Goal: Transaction & Acquisition: Obtain resource

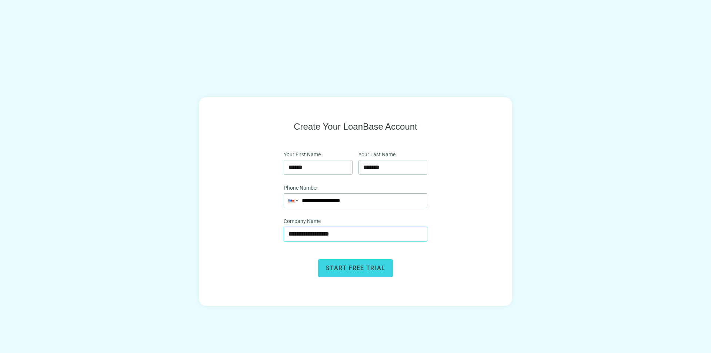
click at [306, 234] on input "**********" at bounding box center [356, 234] width 134 height 14
click at [303, 236] on input "**********" at bounding box center [356, 234] width 134 height 14
type input "**********"
click at [351, 272] on button "Start free trial" at bounding box center [355, 268] width 75 height 18
click at [694, 16] on span "close" at bounding box center [692, 17] width 9 height 9
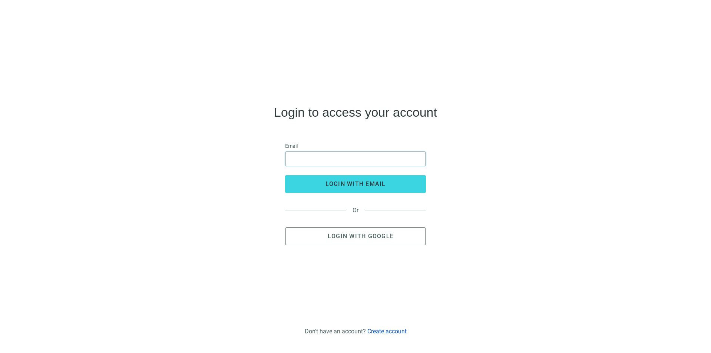
click at [341, 160] on input "email" at bounding box center [355, 159] width 131 height 14
type input "**********"
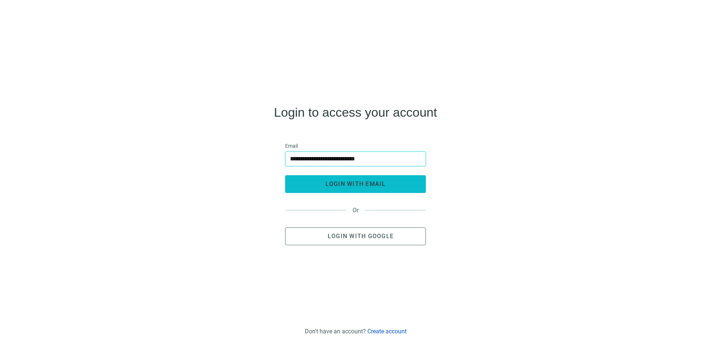
click at [376, 185] on span "login with email" at bounding box center [356, 183] width 60 height 7
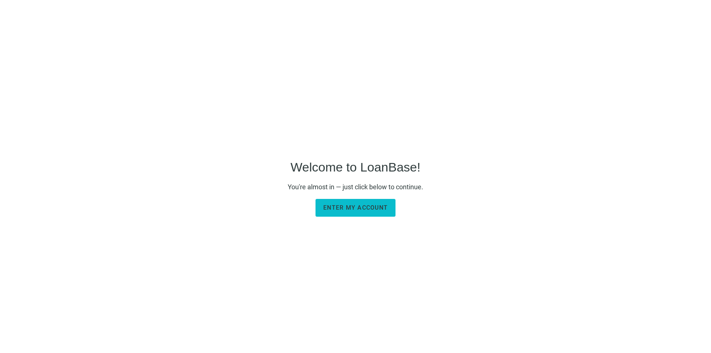
click at [369, 209] on span "Enter my account" at bounding box center [355, 207] width 64 height 7
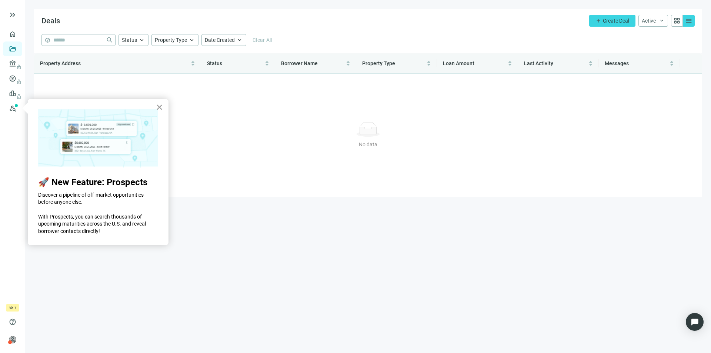
click at [159, 107] on button "×" at bounding box center [159, 107] width 7 height 12
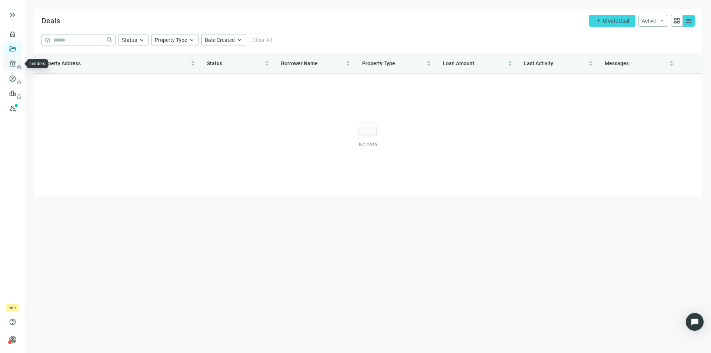
click at [12, 63] on span "lock" at bounding box center [13, 64] width 6 height 6
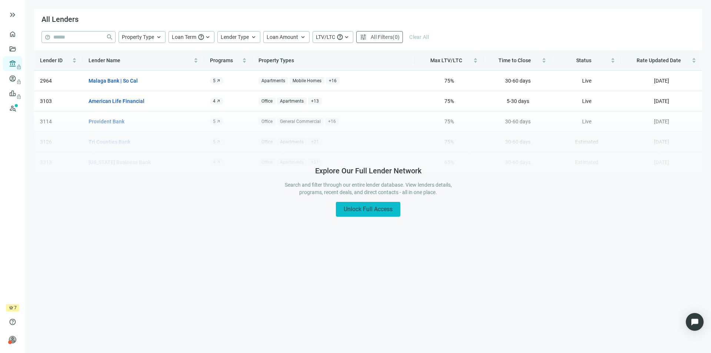
click at [375, 206] on span "Unlock Full Access" at bounding box center [368, 209] width 49 height 7
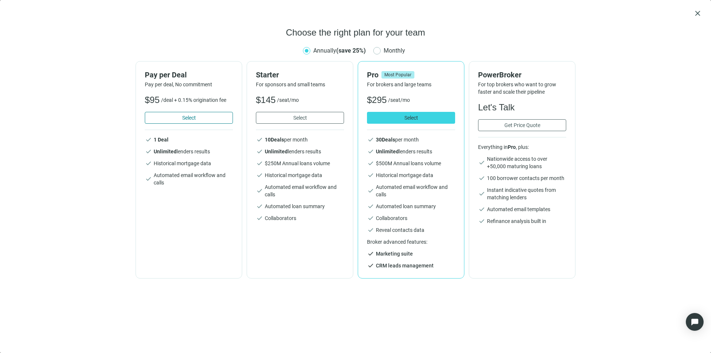
click at [179, 117] on button "Select" at bounding box center [189, 118] width 88 height 12
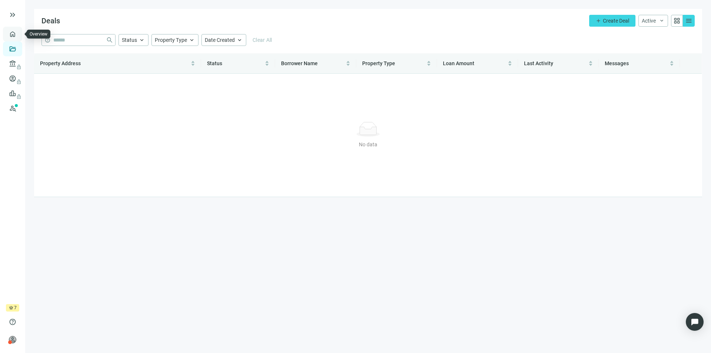
click at [19, 36] on link "Overview" at bounding box center [30, 34] width 22 height 6
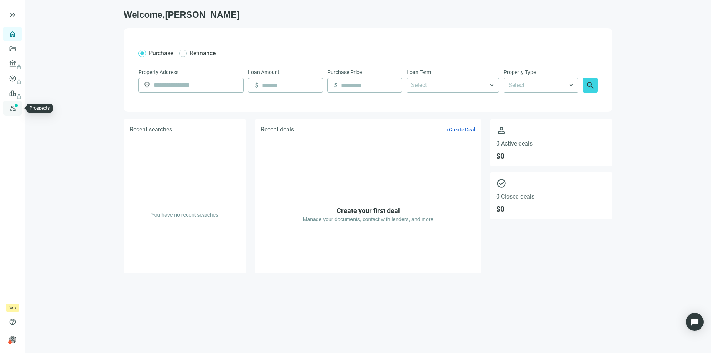
click at [19, 108] on link "Prospects New" at bounding box center [31, 108] width 24 height 15
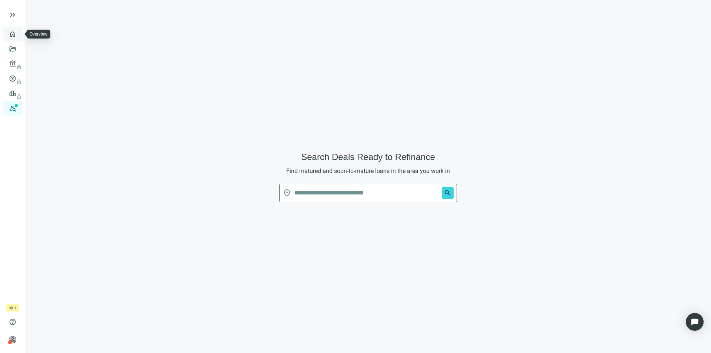
click at [19, 33] on link "Overview" at bounding box center [30, 34] width 22 height 6
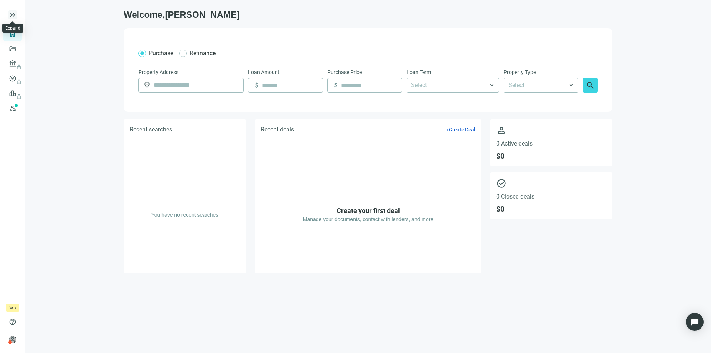
click at [12, 14] on span "keyboard_double_arrow_right" at bounding box center [12, 14] width 9 height 9
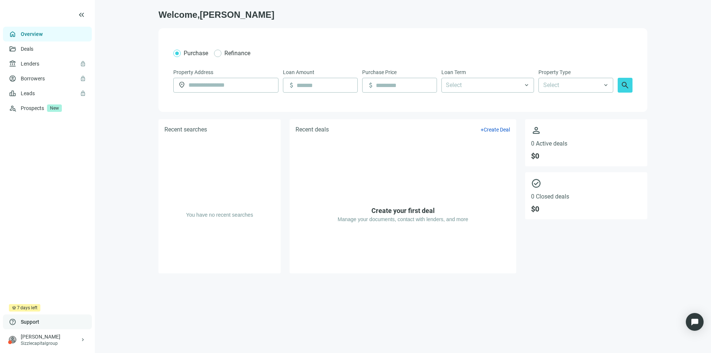
click at [31, 322] on span "Support" at bounding box center [30, 321] width 19 height 7
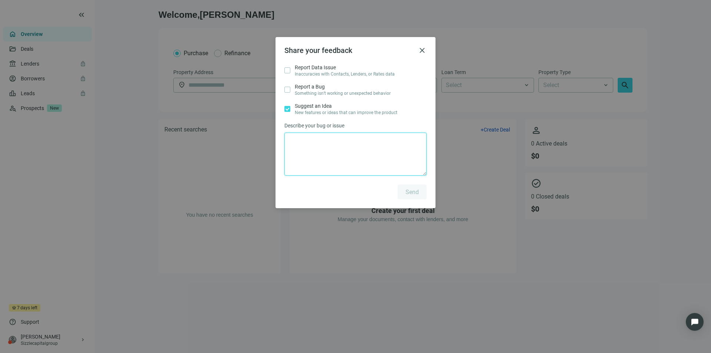
click at [310, 141] on textarea at bounding box center [356, 154] width 142 height 43
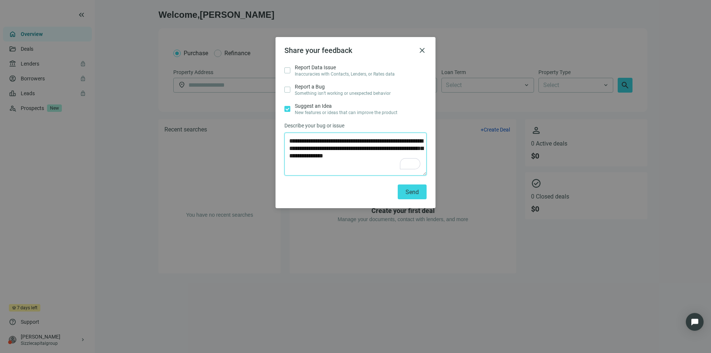
click at [384, 158] on textarea "**********" at bounding box center [356, 154] width 142 height 43
type textarea "**********"
click at [419, 195] on button "Send" at bounding box center [412, 191] width 29 height 15
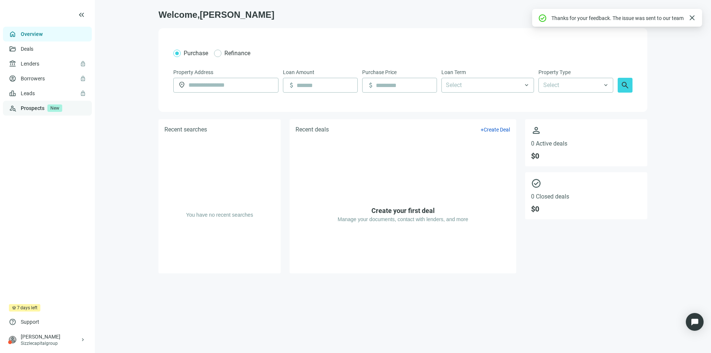
click at [25, 106] on link "Prospects New" at bounding box center [53, 108] width 65 height 15
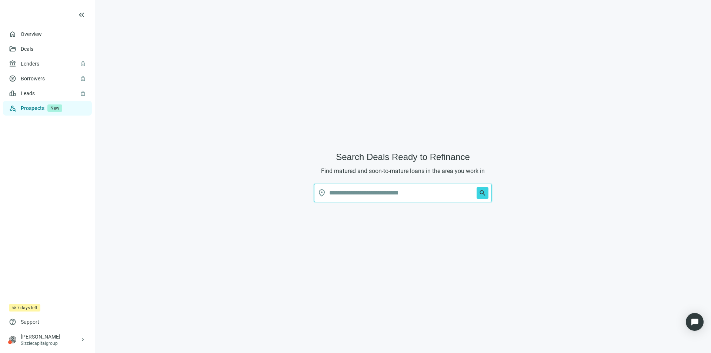
click at [430, 191] on input "text" at bounding box center [401, 193] width 144 height 18
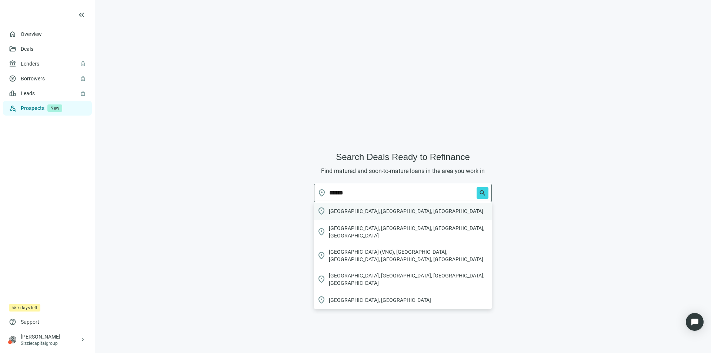
click at [360, 212] on span "Venice, FL, USA" at bounding box center [406, 210] width 154 height 7
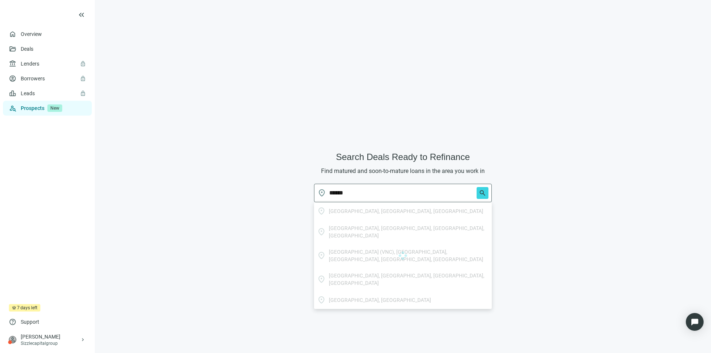
type input "**********"
click at [485, 193] on span "search" at bounding box center [482, 192] width 7 height 7
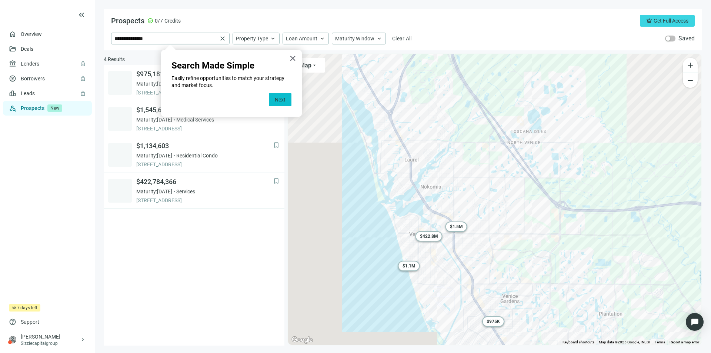
click at [283, 98] on button "Next" at bounding box center [280, 99] width 23 height 13
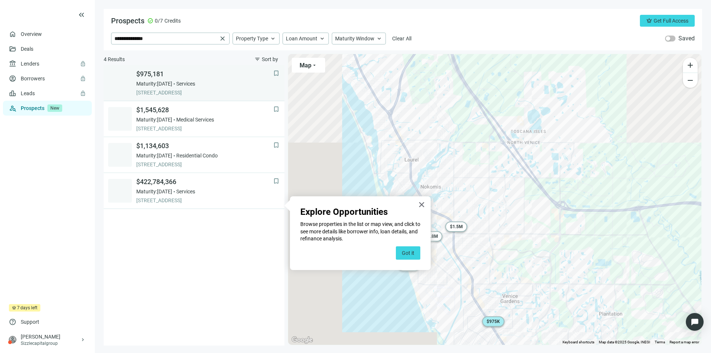
click at [169, 83] on span "Maturity: 02.07.2026" at bounding box center [154, 83] width 36 height 7
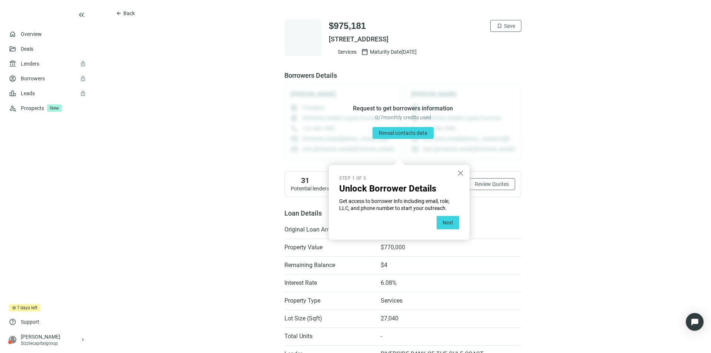
click at [464, 173] on button "×" at bounding box center [460, 173] width 7 height 12
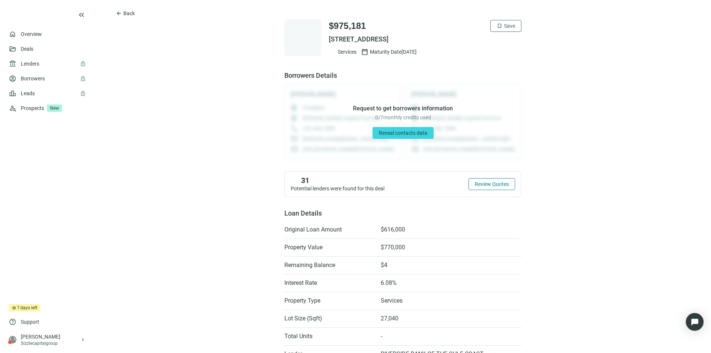
click at [498, 184] on span "Review Quotes" at bounding box center [492, 184] width 34 height 6
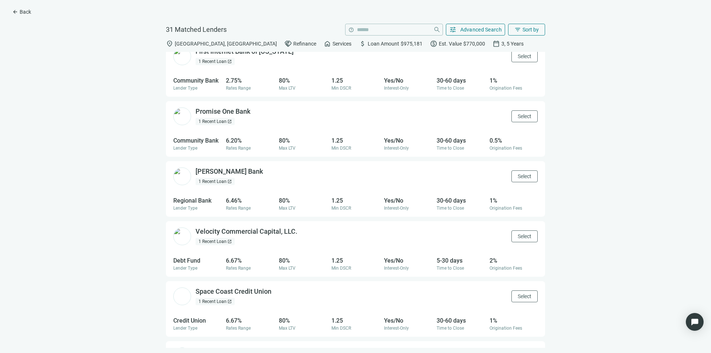
scroll to position [855, 0]
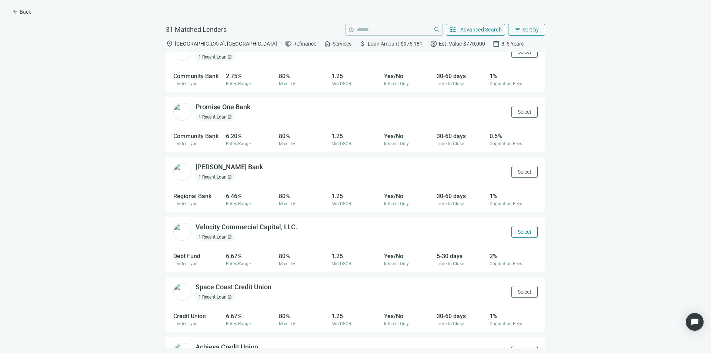
click at [521, 230] on span "Select" at bounding box center [525, 232] width 14 height 6
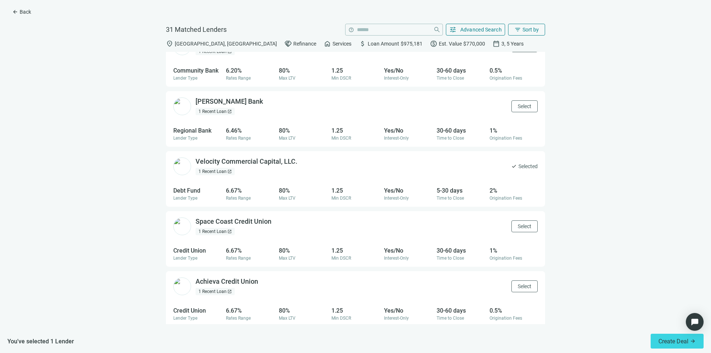
scroll to position [924, 0]
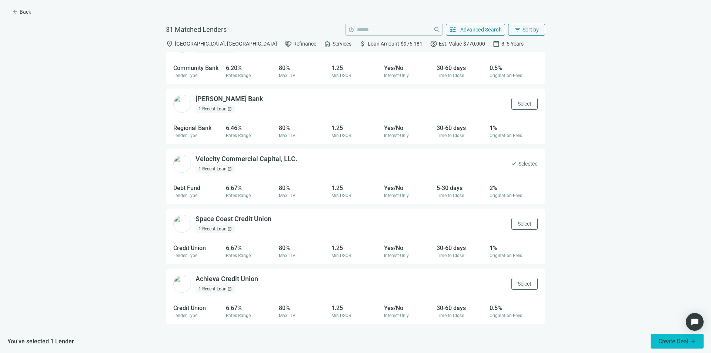
click at [672, 343] on span "Create Deal arrow_forward" at bounding box center [677, 341] width 37 height 7
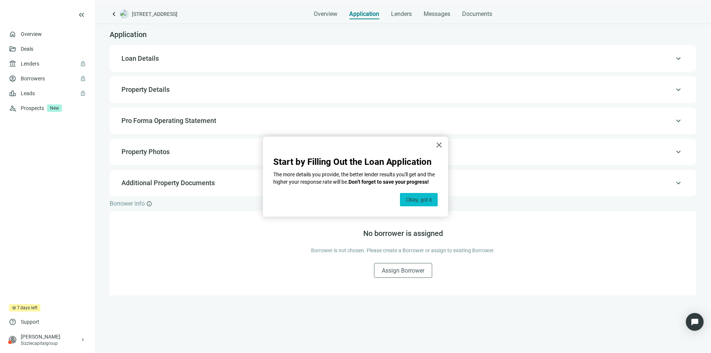
click at [420, 199] on button "Okay, got it" at bounding box center [419, 199] width 38 height 13
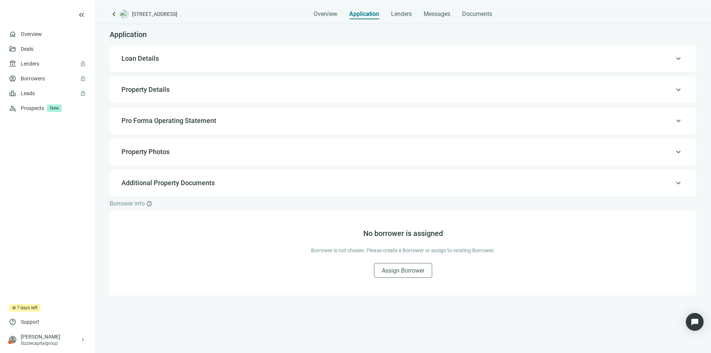
click at [152, 57] on span "Loan Details" at bounding box center [140, 58] width 37 height 8
type input "**********"
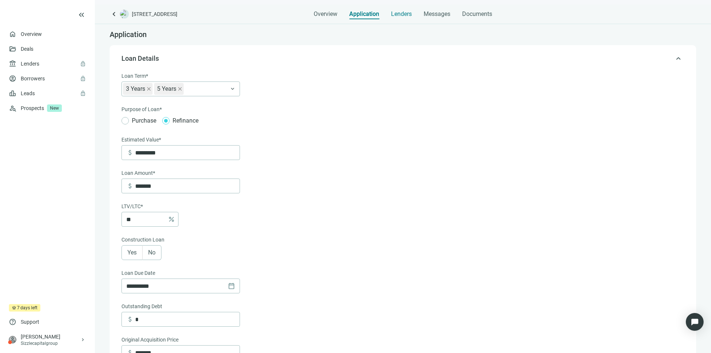
click at [399, 10] on div "Lenders" at bounding box center [401, 11] width 21 height 15
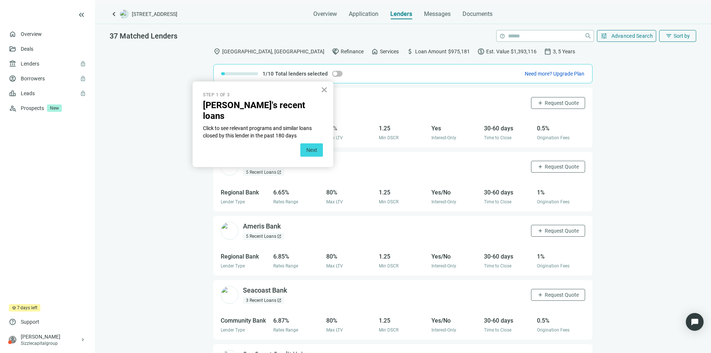
click at [326, 92] on button "×" at bounding box center [324, 90] width 7 height 12
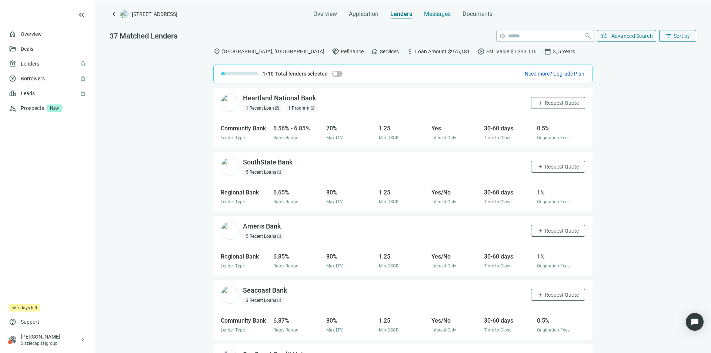
click at [445, 12] on span "Messages" at bounding box center [437, 13] width 27 height 7
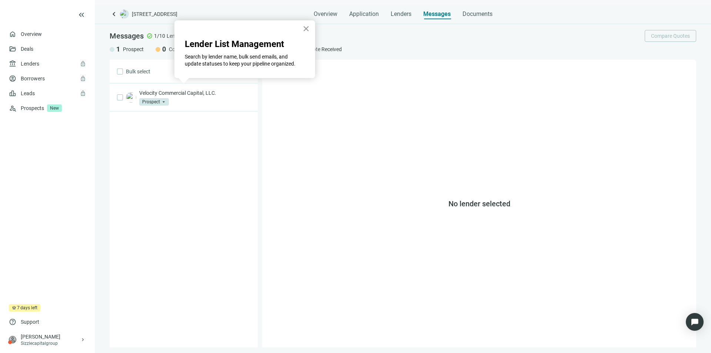
click at [304, 28] on button "×" at bounding box center [306, 29] width 7 height 12
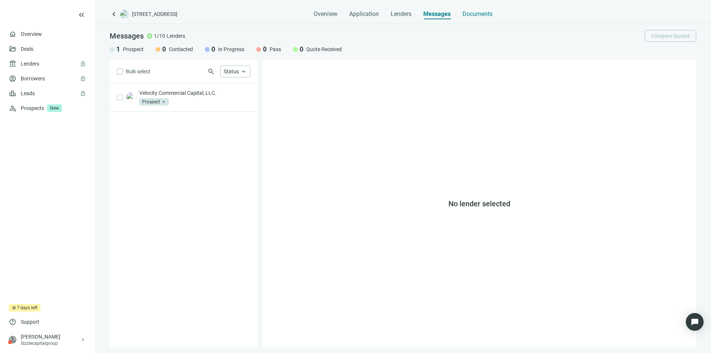
click at [486, 13] on span "Documents" at bounding box center [478, 13] width 30 height 7
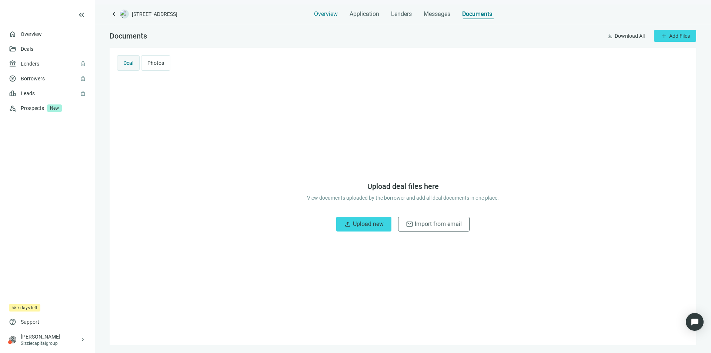
click at [315, 11] on span "Overview" at bounding box center [326, 13] width 24 height 7
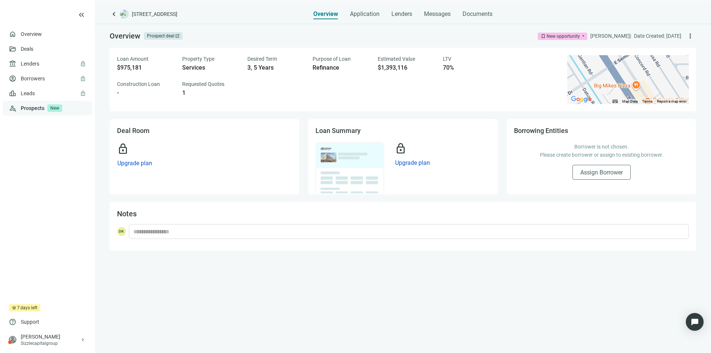
click at [32, 107] on link "Prospects New" at bounding box center [53, 108] width 65 height 15
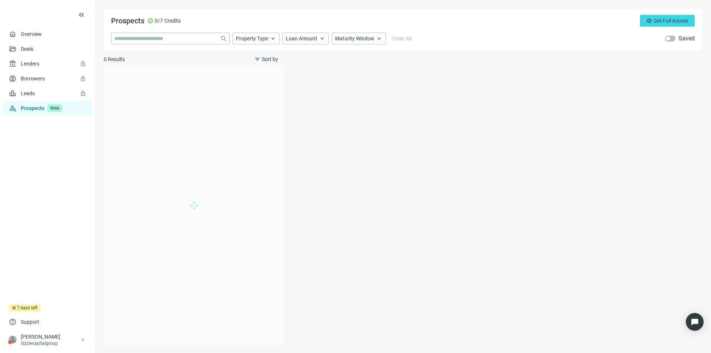
type input "**********"
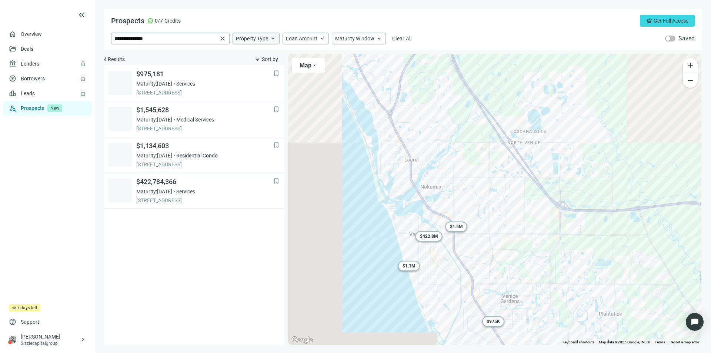
click at [272, 39] on span "keyboard_arrow_up" at bounding box center [273, 38] width 7 height 7
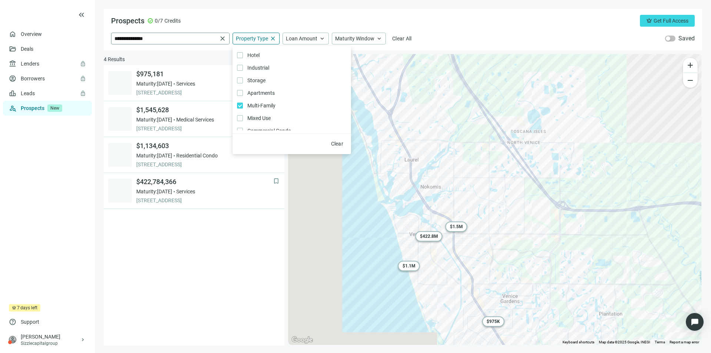
click at [222, 38] on span "close" at bounding box center [222, 38] width 7 height 7
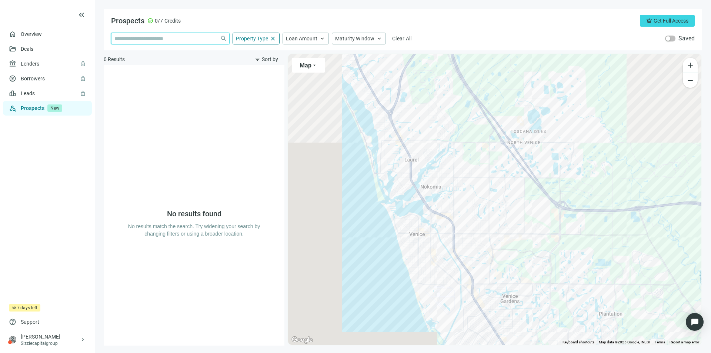
click at [195, 39] on input "search" at bounding box center [165, 38] width 103 height 11
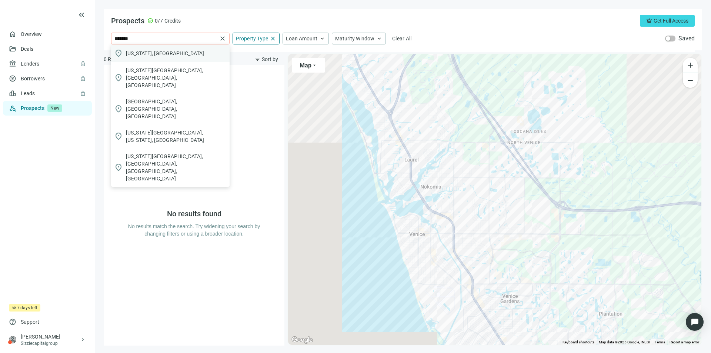
click at [146, 49] on div "location_on Florida, USA" at bounding box center [170, 53] width 119 height 18
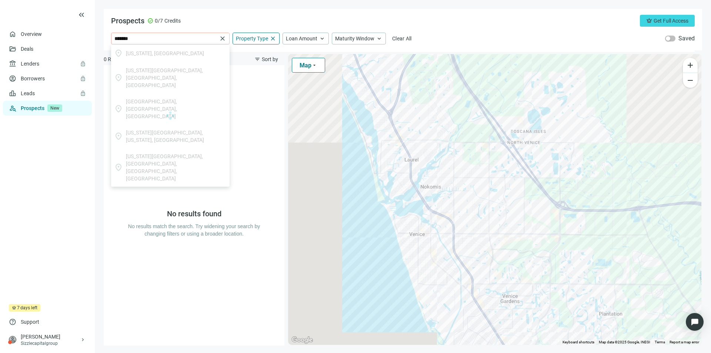
type input "**********"
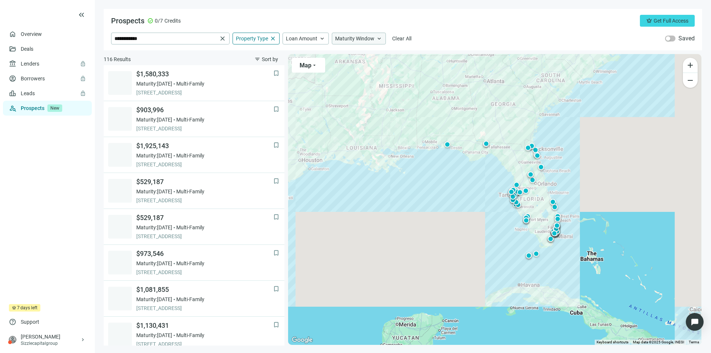
click at [376, 38] on span "keyboard_arrow_up" at bounding box center [379, 38] width 7 height 7
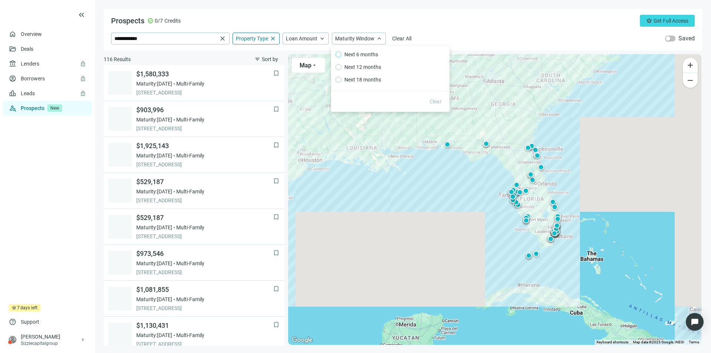
click at [367, 53] on span "Next 6 months" at bounding box center [362, 54] width 40 height 8
click at [520, 24] on div "Prospects check_circle 0/7 Credits crown Get Full Access" at bounding box center [403, 21] width 584 height 12
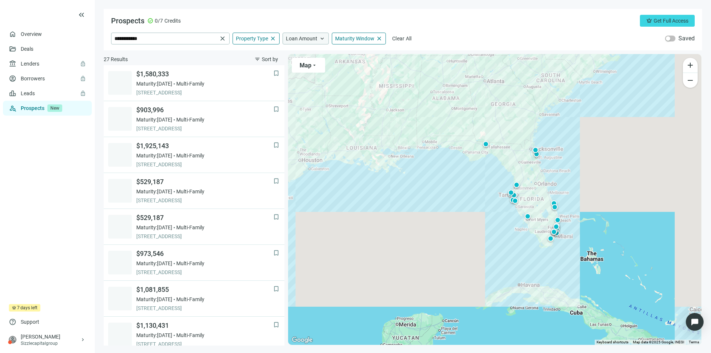
click at [306, 36] on span "Loan Amount" at bounding box center [301, 38] width 31 height 7
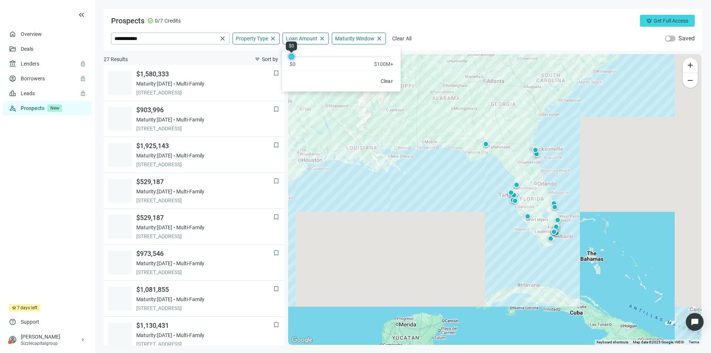
click at [290, 56] on div at bounding box center [292, 57] width 4 height 4
click at [483, 28] on div "**********" at bounding box center [403, 29] width 599 height 41
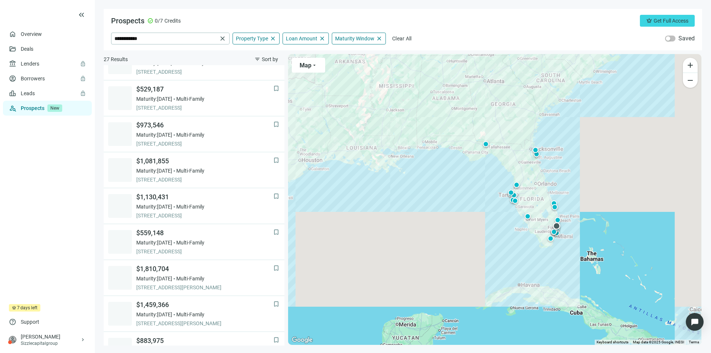
scroll to position [148, 0]
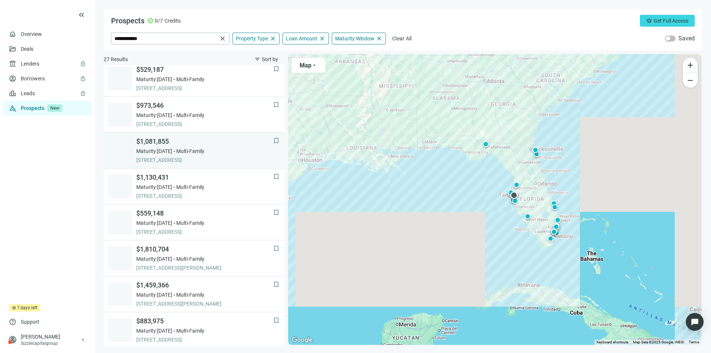
click at [205, 156] on div "$1,081,855 Maturity: 12.31.2025 Multi-Family 1210 12TH ST N, SAINT PETERSBURG, …" at bounding box center [204, 150] width 137 height 27
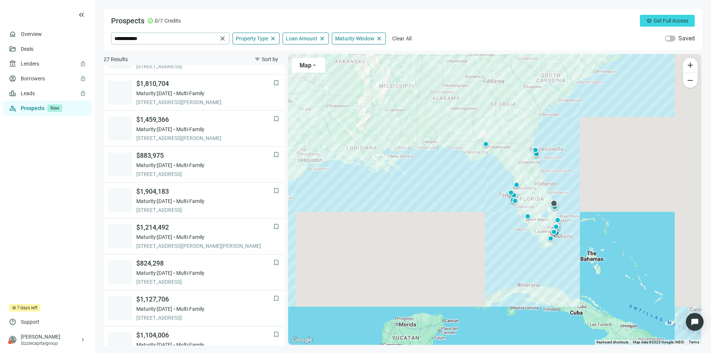
scroll to position [333, 0]
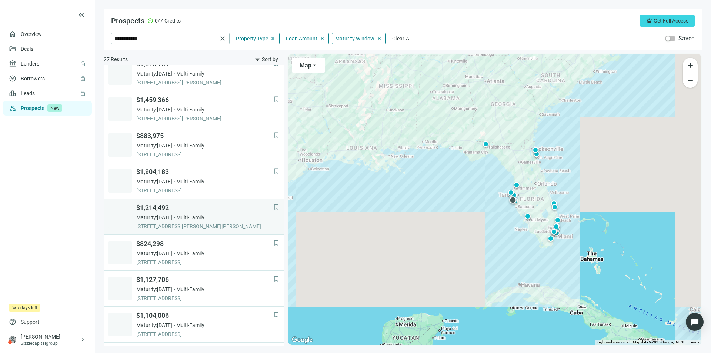
click at [195, 216] on span "Multi-Family" at bounding box center [190, 217] width 28 height 7
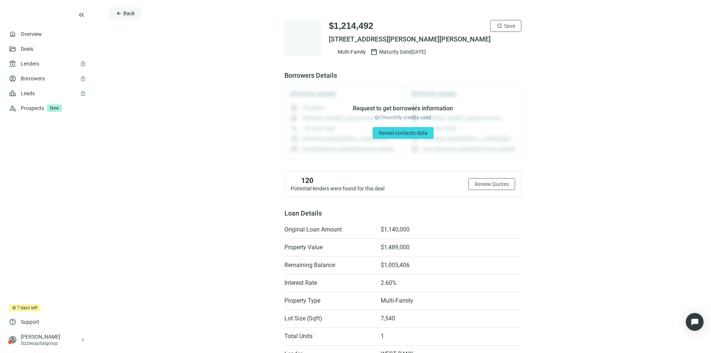
click at [125, 15] on span "Back" at bounding box center [128, 13] width 11 height 6
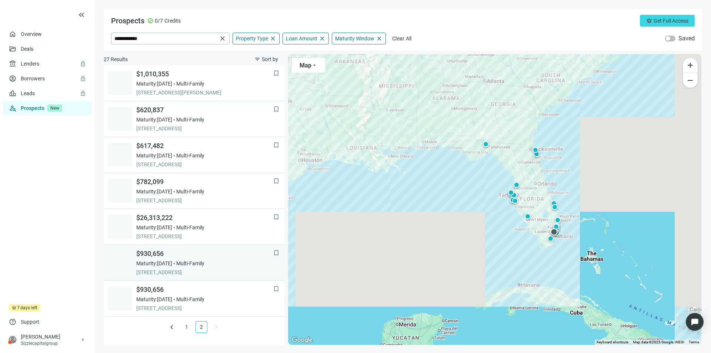
click at [197, 262] on span "Multi-Family" at bounding box center [190, 263] width 28 height 7
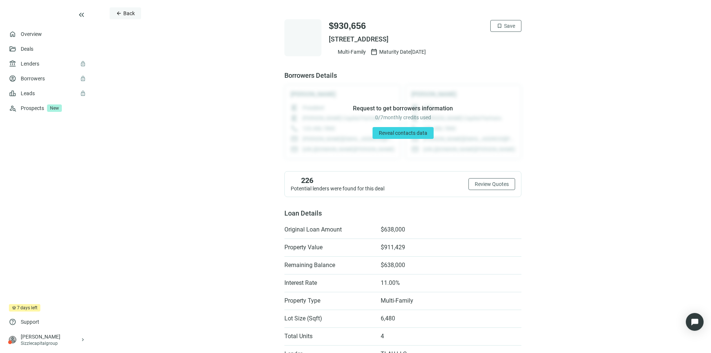
click at [122, 14] on button "arrow_back Back" at bounding box center [125, 13] width 31 height 12
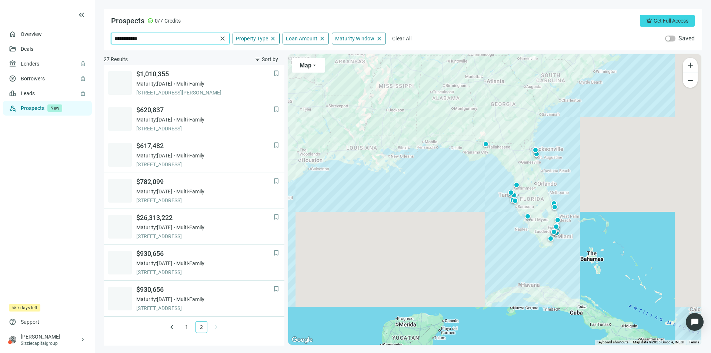
click at [195, 41] on input "**********" at bounding box center [165, 38] width 103 height 11
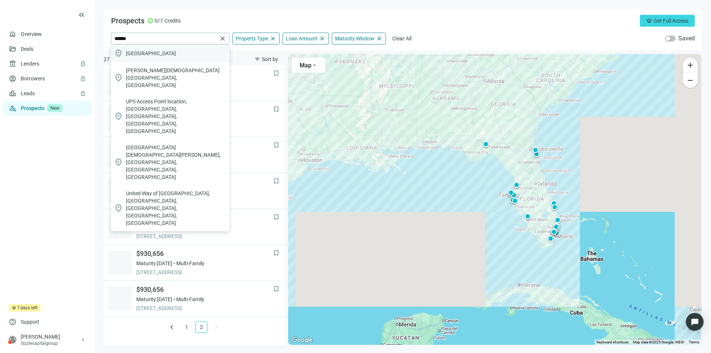
click at [158, 51] on div "location_on United States" at bounding box center [170, 53] width 119 height 18
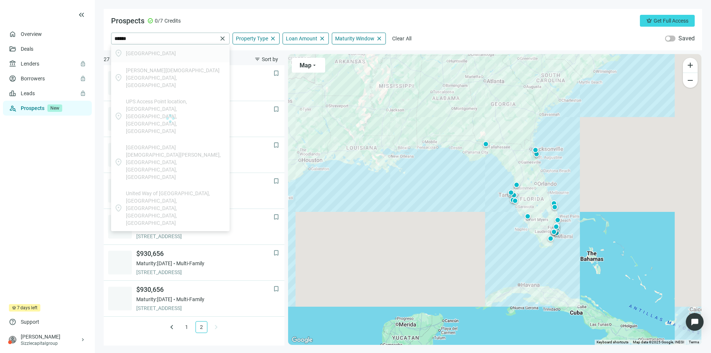
type input "**********"
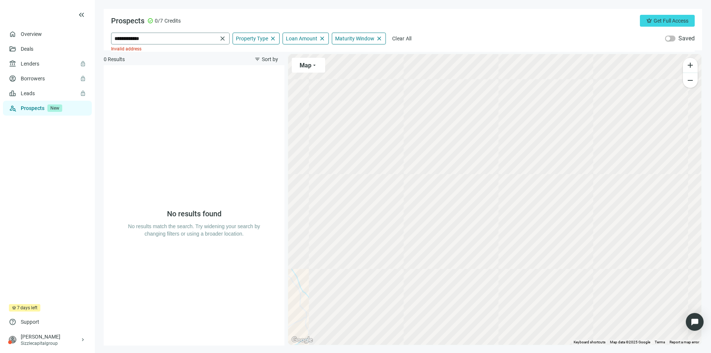
click at [222, 36] on span "close" at bounding box center [222, 38] width 7 height 7
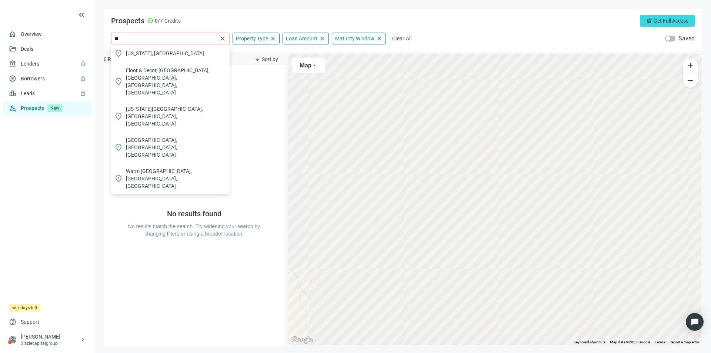
type input "*"
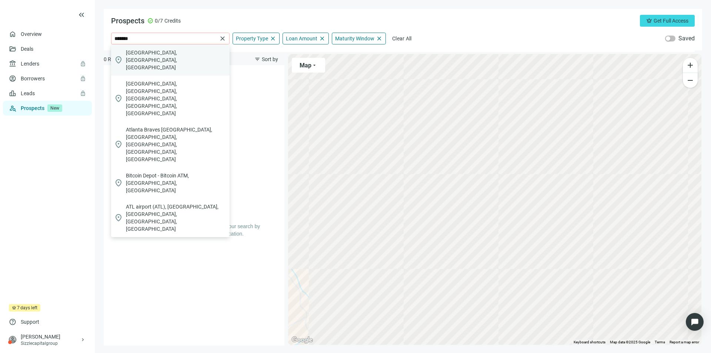
click at [149, 53] on span "Atlanta, GA, USA" at bounding box center [176, 60] width 101 height 22
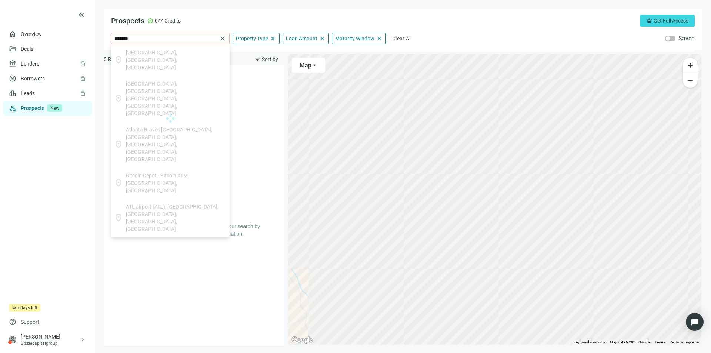
type input "**********"
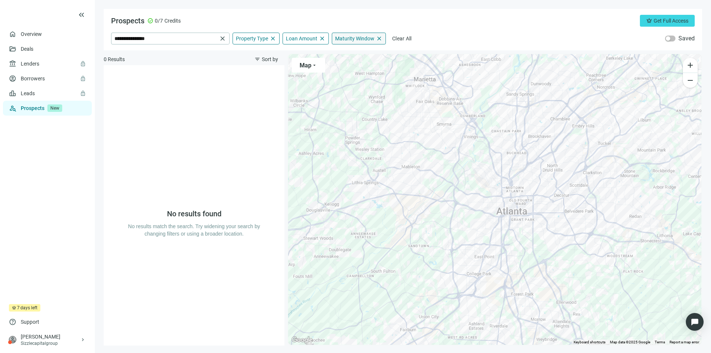
click at [379, 40] on span "close" at bounding box center [379, 38] width 7 height 7
click at [323, 38] on span "close" at bounding box center [322, 38] width 7 height 7
click at [259, 37] on span "Property Type" at bounding box center [252, 38] width 32 height 7
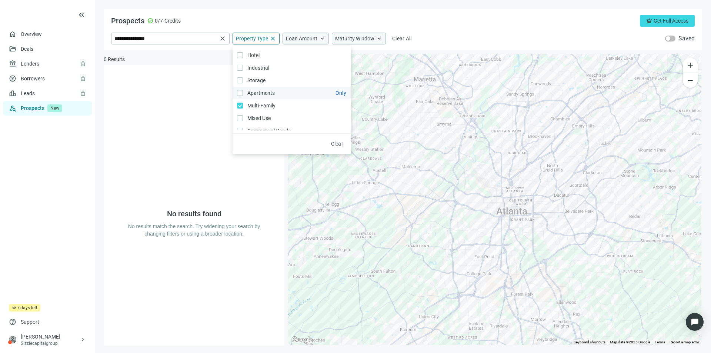
click at [243, 89] on label "Apartments Only" at bounding box center [292, 93] width 119 height 13
click at [139, 126] on div "No results found No results match the search. Try widening your search by chang…" at bounding box center [194, 205] width 181 height 280
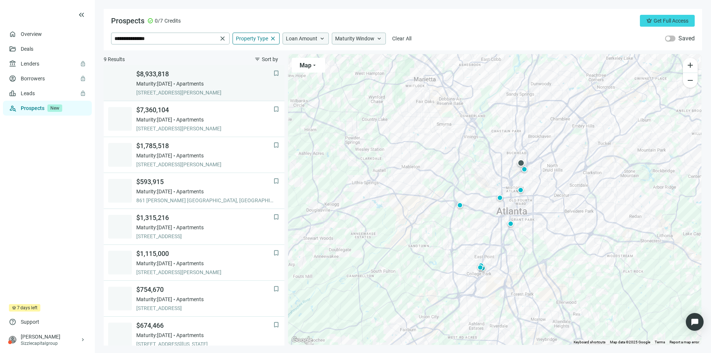
click at [205, 88] on div "$8,933,818 Maturity: 12.31.2025 Apartments 485 LINDBERGH DR NE, ATLANTA, 30324,…" at bounding box center [204, 83] width 137 height 27
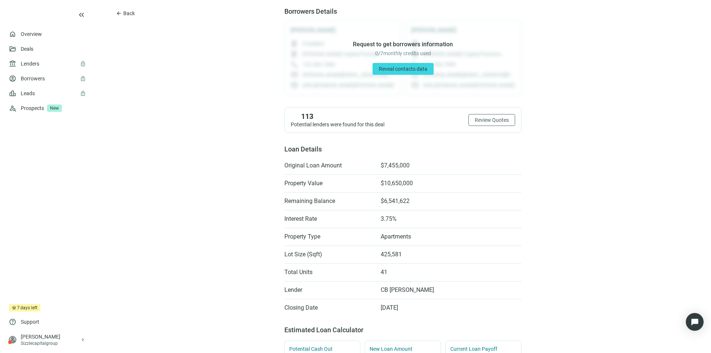
scroll to position [74, 0]
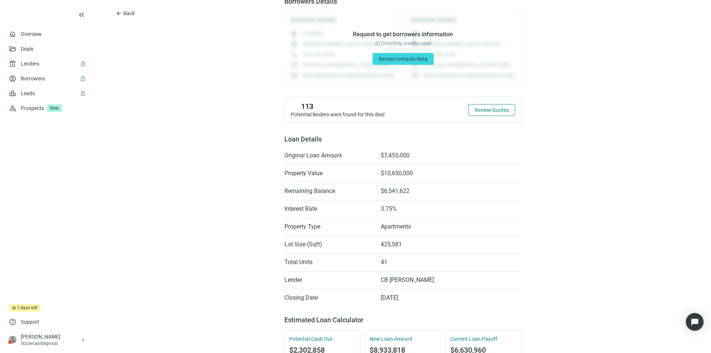
click at [498, 112] on span "Review Quotes" at bounding box center [492, 110] width 34 height 6
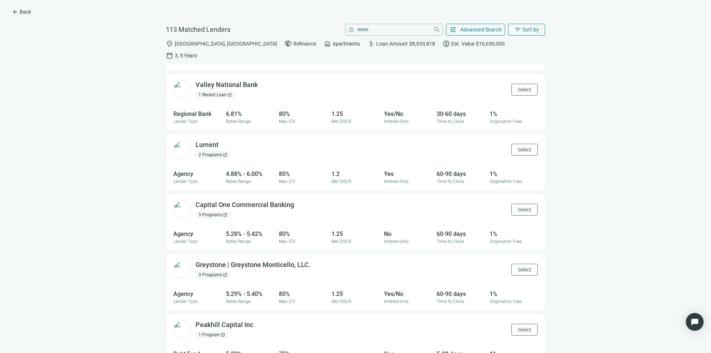
scroll to position [148, 0]
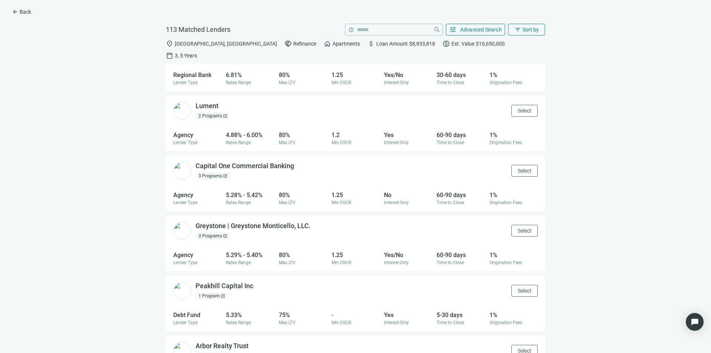
click at [208, 172] on div "3 Programs open_in_new" at bounding box center [213, 175] width 35 height 7
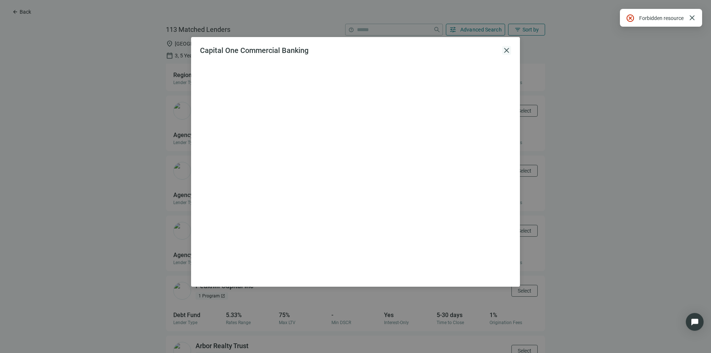
click at [509, 49] on span "close" at bounding box center [506, 50] width 9 height 9
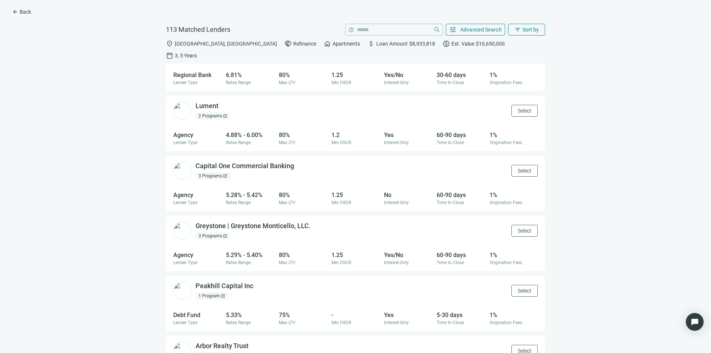
click at [215, 232] on div "3 Programs open_in_new" at bounding box center [213, 235] width 35 height 7
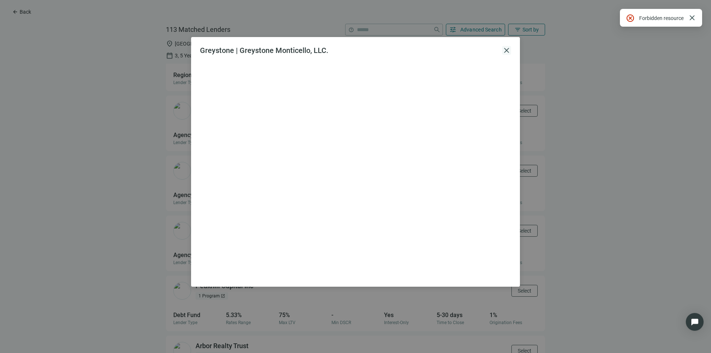
click at [508, 49] on span "close" at bounding box center [506, 50] width 9 height 9
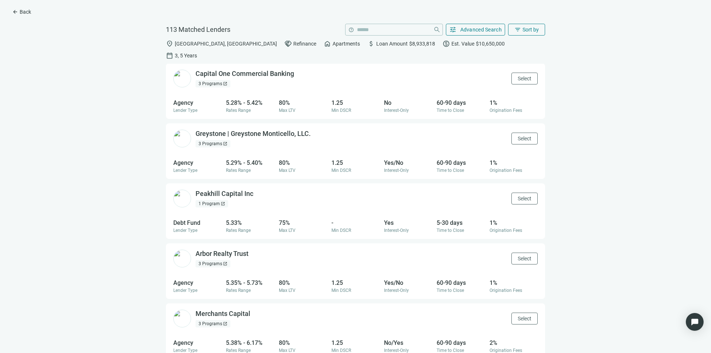
scroll to position [259, 0]
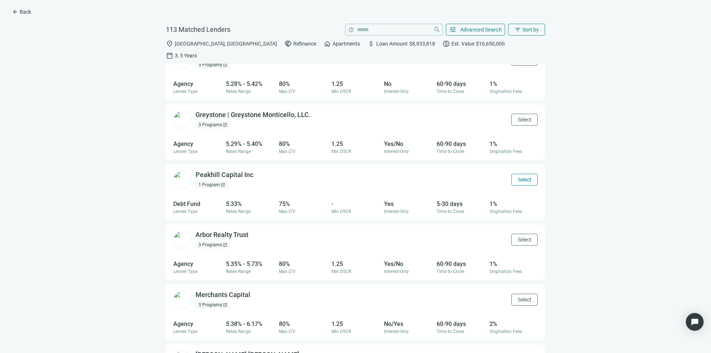
click at [521, 177] on span "Select" at bounding box center [525, 180] width 14 height 6
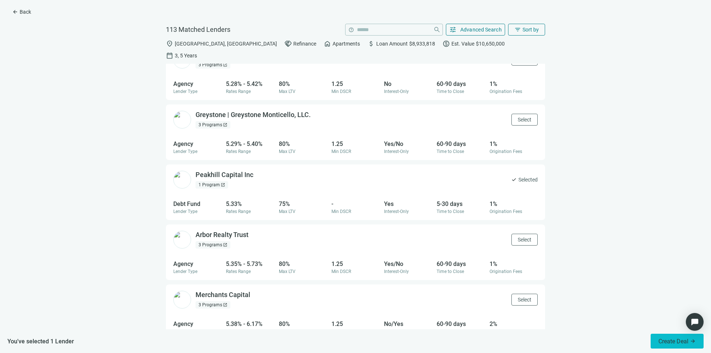
click at [674, 337] on button "Create Deal arrow_forward" at bounding box center [677, 341] width 53 height 15
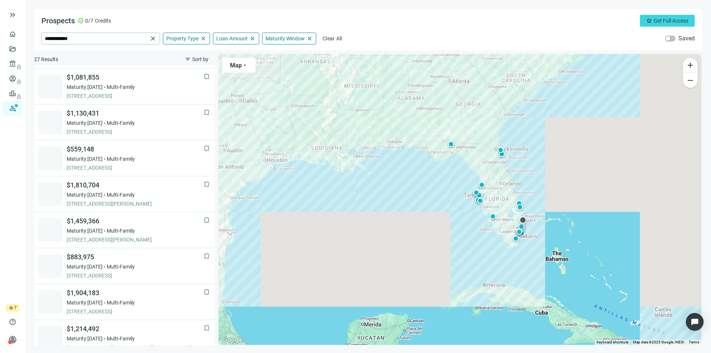
scroll to position [259, 0]
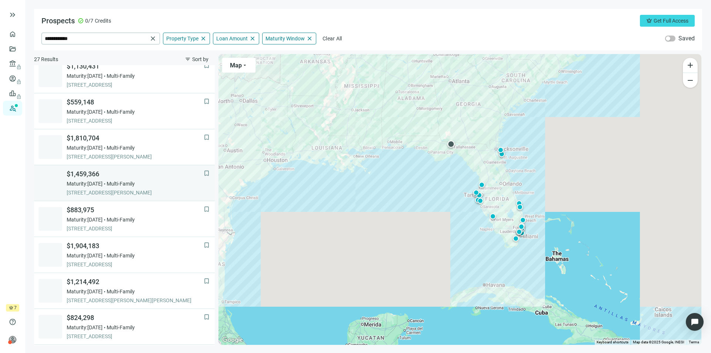
click at [118, 180] on div "Maturity: 01.31.2026 Multi-Family" at bounding box center [135, 183] width 137 height 7
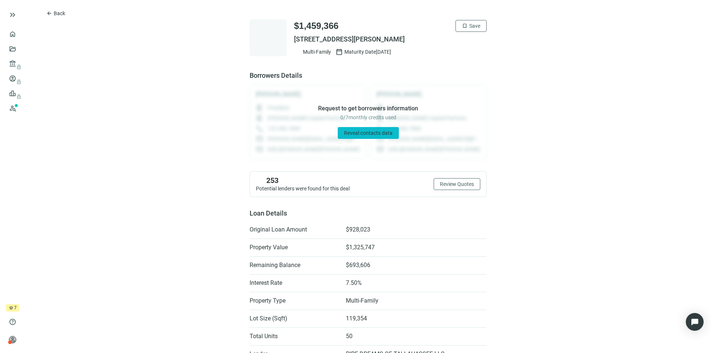
click at [361, 133] on span "Reveal contacts data" at bounding box center [368, 133] width 49 height 6
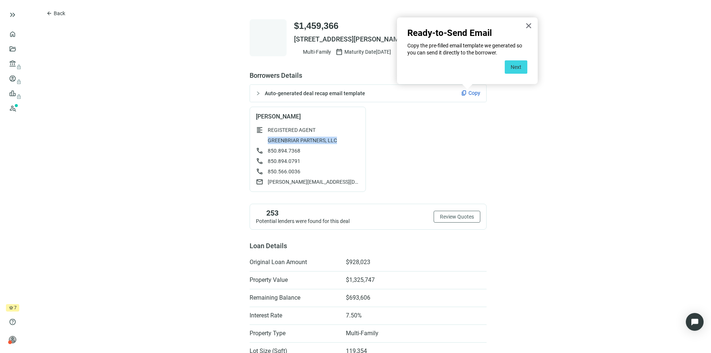
click at [529, 26] on button "×" at bounding box center [528, 26] width 7 height 12
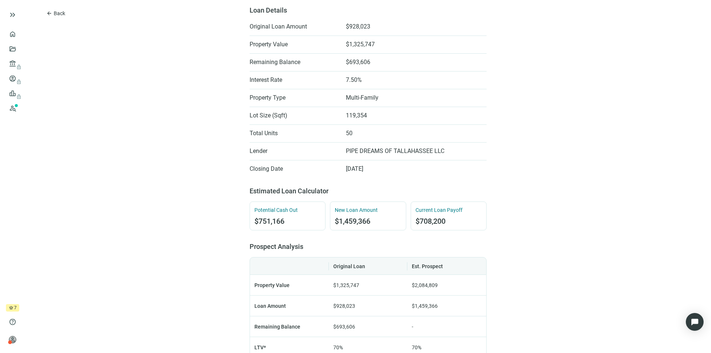
scroll to position [148, 0]
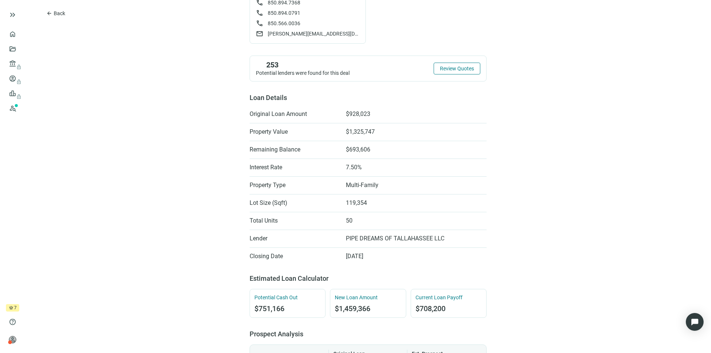
click at [470, 72] on button "Review Quotes" at bounding box center [457, 69] width 47 height 12
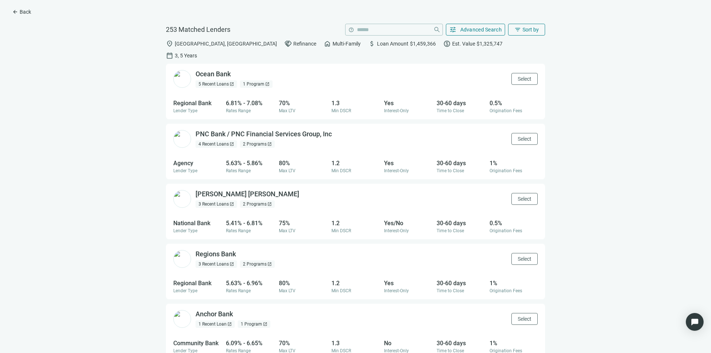
click at [227, 80] on div "5 Recent Loans open_in_new" at bounding box center [216, 83] width 41 height 7
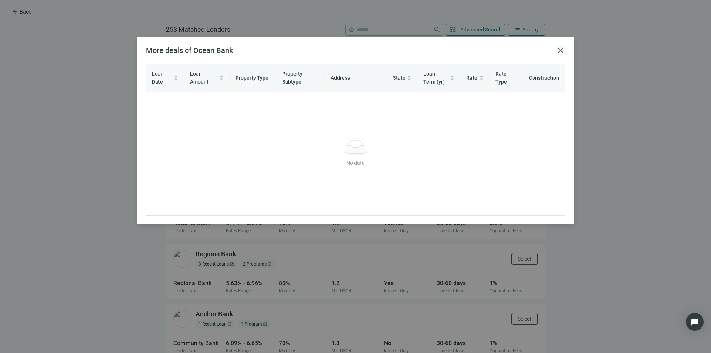
click at [560, 52] on span "close" at bounding box center [560, 50] width 9 height 9
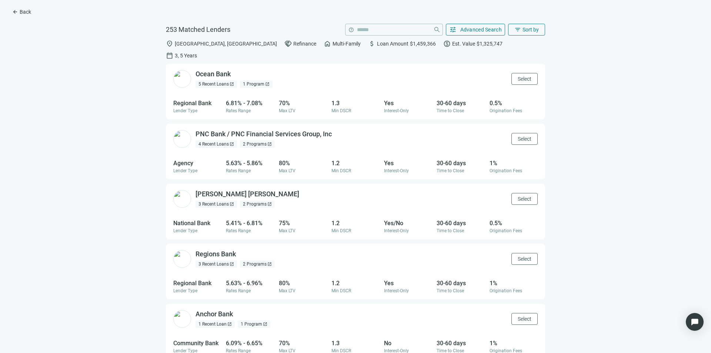
click at [250, 80] on div "1 Program open_in_new" at bounding box center [256, 83] width 33 height 7
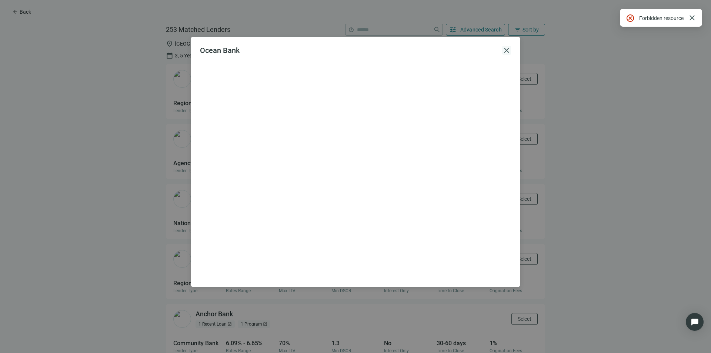
click at [504, 50] on span "close" at bounding box center [506, 50] width 9 height 9
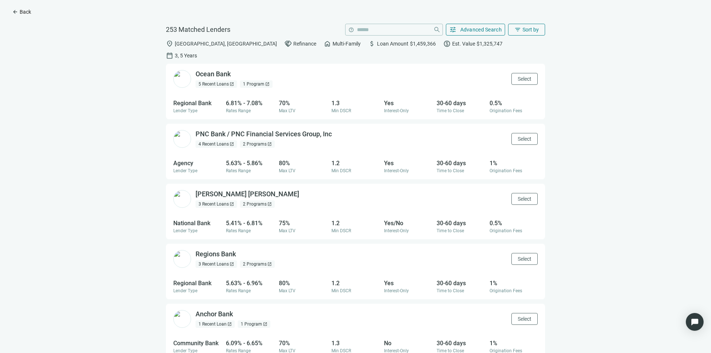
click at [15, 7] on button "arrow_back Back" at bounding box center [21, 12] width 31 height 12
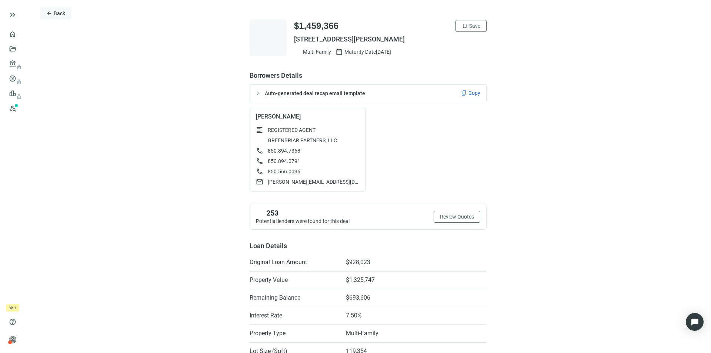
click at [52, 11] on button "arrow_back Back" at bounding box center [55, 13] width 31 height 12
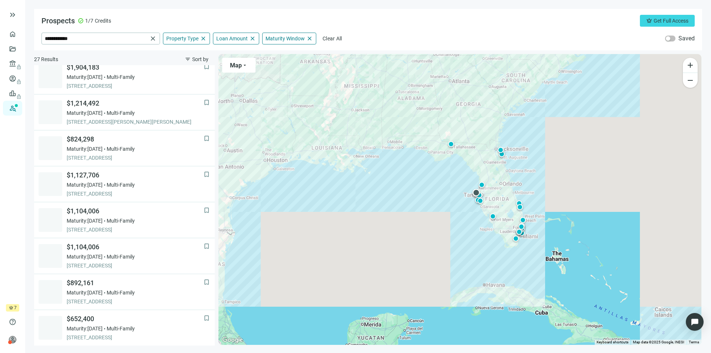
scroll to position [459, 0]
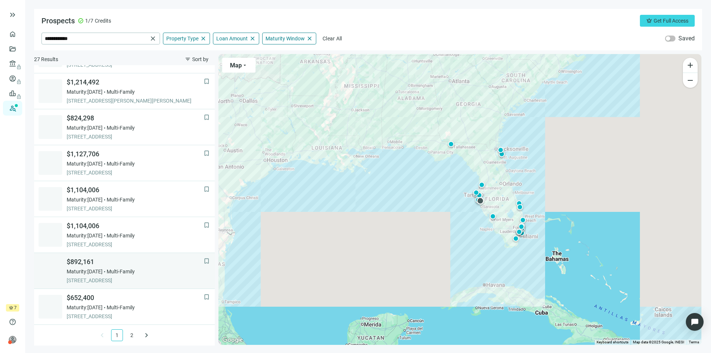
click at [123, 270] on span "Multi-Family" at bounding box center [121, 271] width 28 height 7
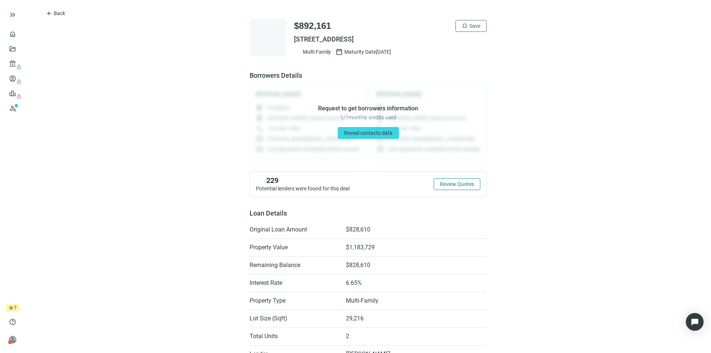
click at [457, 185] on span "Review Quotes" at bounding box center [457, 184] width 34 height 6
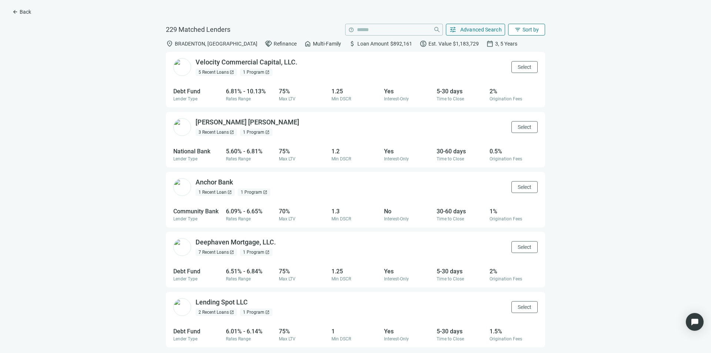
click at [526, 29] on span "Sort by" at bounding box center [531, 30] width 16 height 6
click at [542, 84] on div "DSCR (low to high)" at bounding box center [542, 86] width 52 height 7
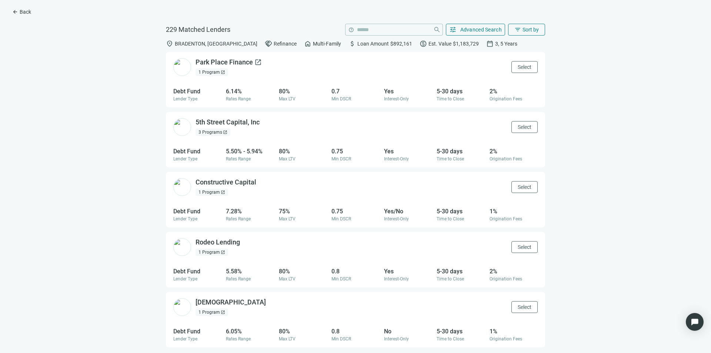
click at [233, 60] on div "Park Place Finance open_in_new" at bounding box center [229, 62] width 66 height 9
click at [18, 7] on button "arrow_back Back" at bounding box center [21, 12] width 31 height 12
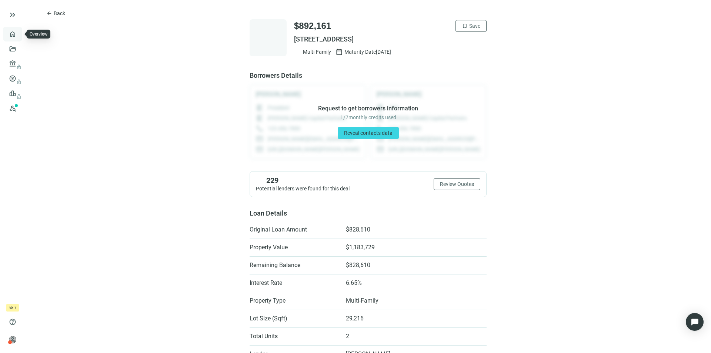
click at [19, 32] on link "Overview" at bounding box center [30, 34] width 22 height 6
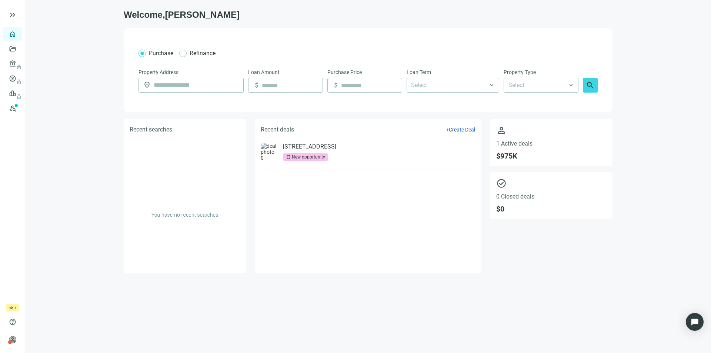
click at [322, 149] on link "1915 S TAMIAMI TRL, VENICE, FL 34293" at bounding box center [309, 146] width 53 height 7
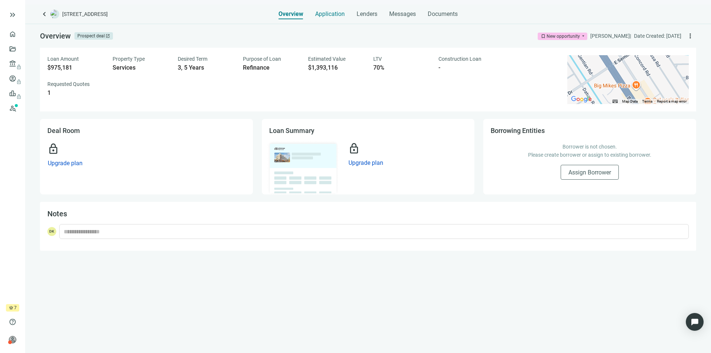
click at [326, 10] on span "Application" at bounding box center [330, 13] width 30 height 7
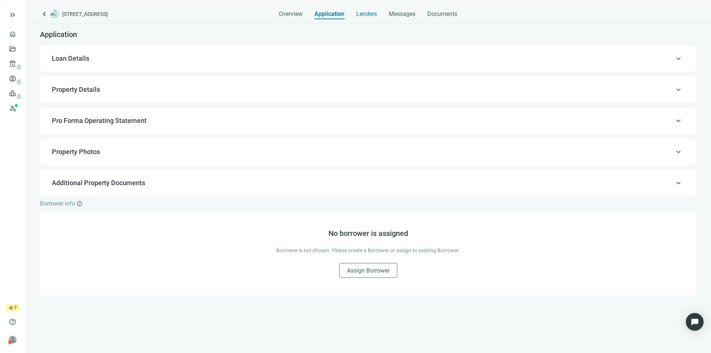
click at [366, 13] on span "Lenders" at bounding box center [366, 13] width 21 height 7
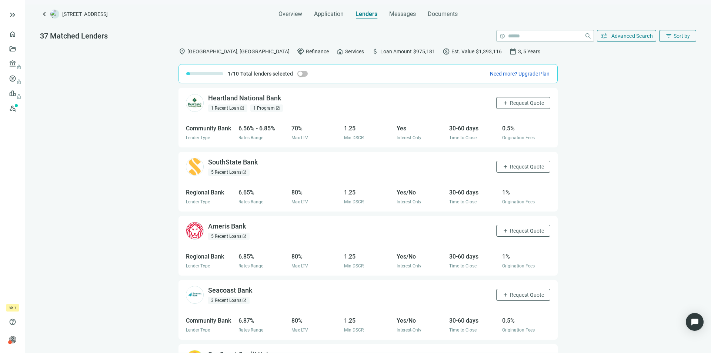
drag, startPoint x: 371, startPoint y: 14, endPoint x: 496, endPoint y: 55, distance: 131.5
click at [496, 55] on div "location_on VENICE, FL handshake Refinance home Services attach_money Loan Amou…" at bounding box center [368, 51] width 379 height 16
click at [402, 9] on div "Messages" at bounding box center [402, 11] width 27 height 15
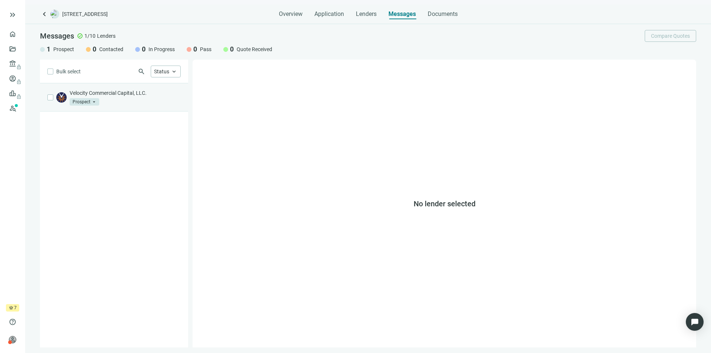
click at [123, 96] on p "Velocity Commercial Capital, LLC." at bounding box center [125, 92] width 111 height 7
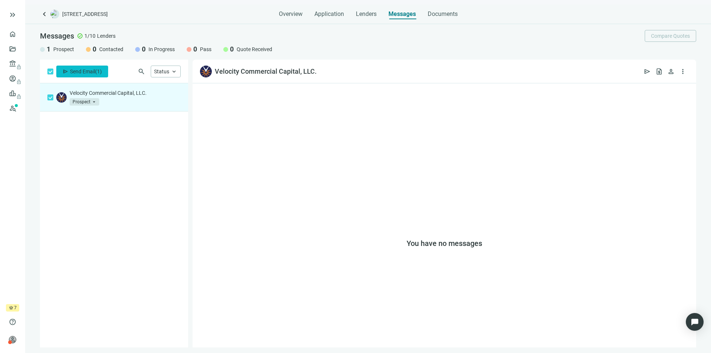
click at [80, 70] on span "Send Email" at bounding box center [82, 72] width 25 height 6
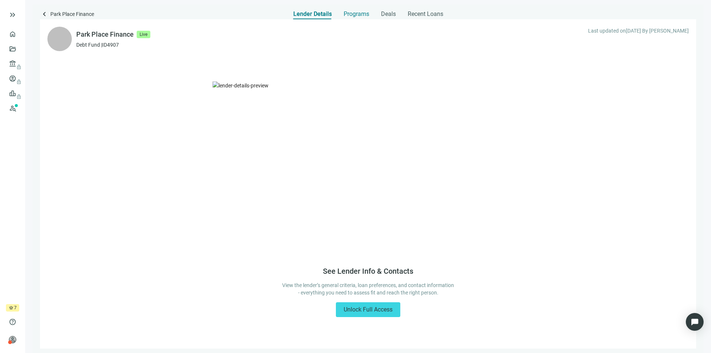
click at [358, 15] on span "Programs" at bounding box center [357, 13] width 26 height 7
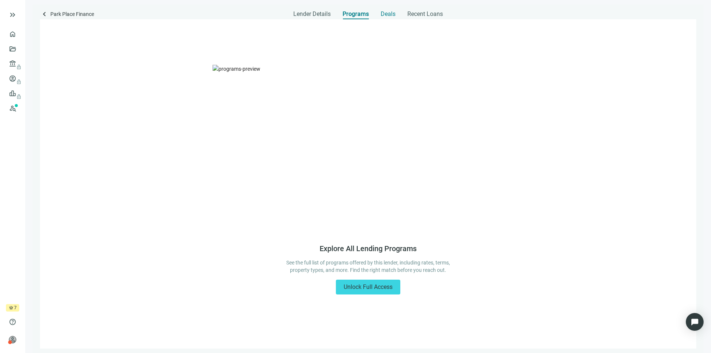
click at [388, 15] on span "Deals" at bounding box center [388, 13] width 15 height 7
click at [429, 14] on span "Recent Loans" at bounding box center [425, 13] width 36 height 7
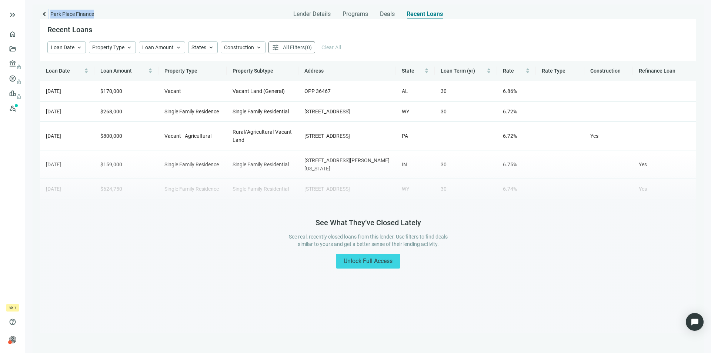
drag, startPoint x: 102, startPoint y: 15, endPoint x: 49, endPoint y: 13, distance: 53.8
click at [49, 13] on div "keyboard_arrow_left Park Place Finance" at bounding box center [95, 15] width 111 height 10
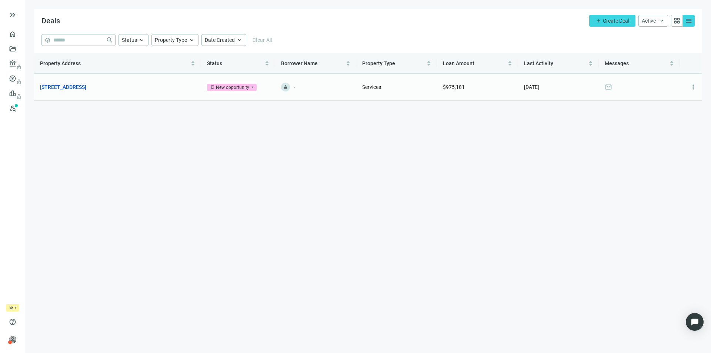
click at [224, 87] on div "New opportunity" at bounding box center [232, 87] width 33 height 7
click at [83, 83] on td "1915 S TAMIAMI TRL, VENICE, FL 34293 open_in_new" at bounding box center [117, 87] width 167 height 27
click at [86, 87] on link "1915 S TAMIAMI TRL, VENICE, FL 34293" at bounding box center [63, 87] width 46 height 8
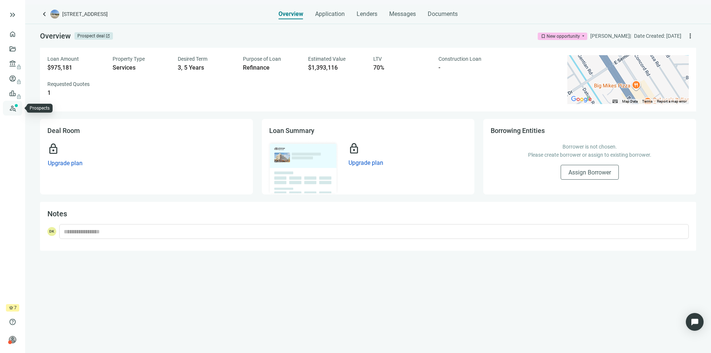
click at [19, 107] on link "Prospects New" at bounding box center [31, 108] width 24 height 15
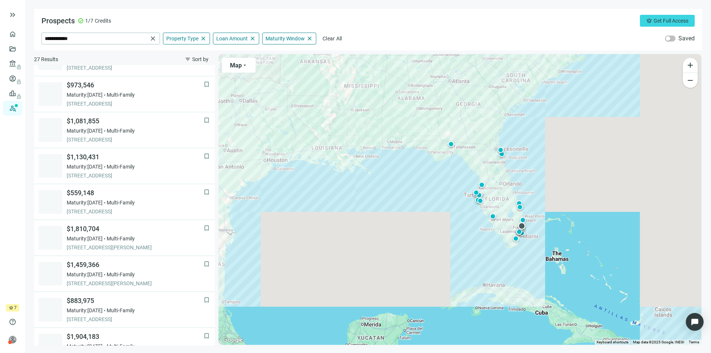
scroll to position [185, 0]
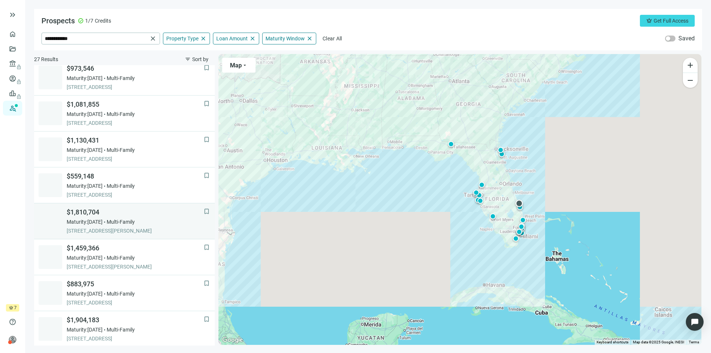
click at [120, 221] on span "Multi-Family" at bounding box center [121, 221] width 28 height 7
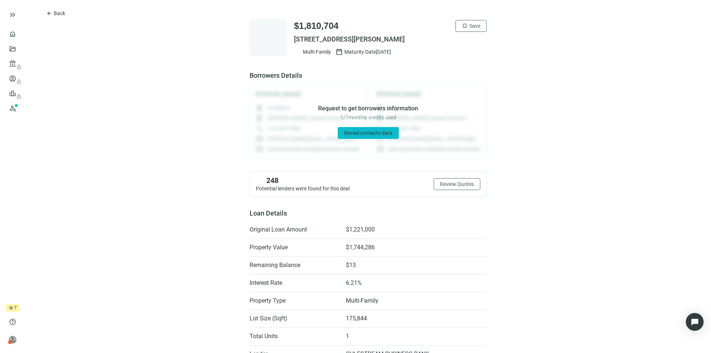
click at [364, 132] on span "Reveal contacts data" at bounding box center [368, 133] width 49 height 6
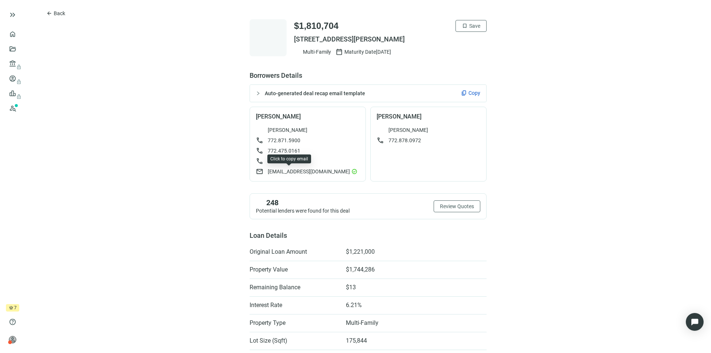
drag, startPoint x: 290, startPoint y: 170, endPoint x: 260, endPoint y: 187, distance: 34.2
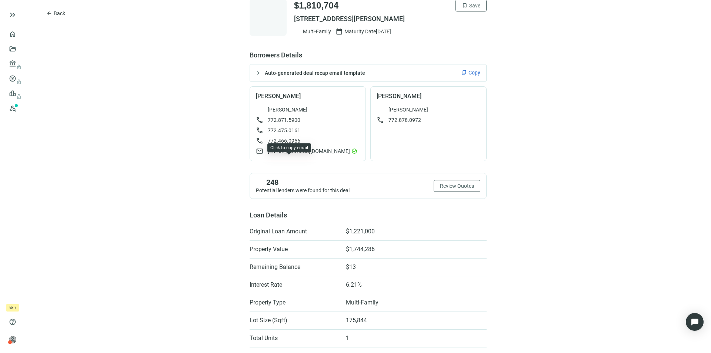
scroll to position [74, 0]
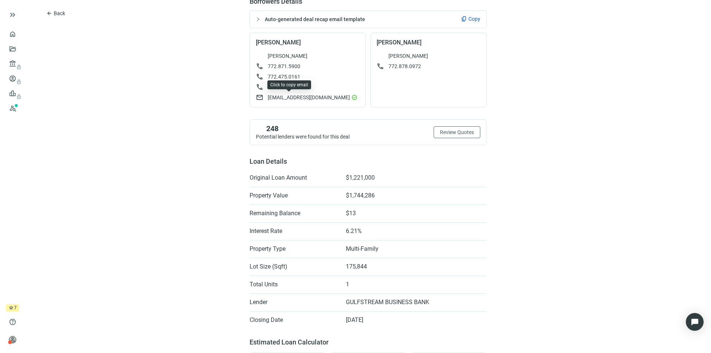
drag, startPoint x: 297, startPoint y: 96, endPoint x: 285, endPoint y: 96, distance: 12.6
click at [285, 96] on span "lindadelo@gmail.com" at bounding box center [309, 97] width 82 height 7
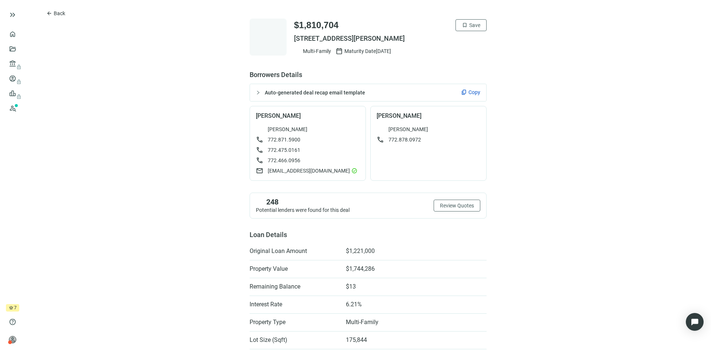
scroll to position [0, 0]
drag, startPoint x: 290, startPoint y: 36, endPoint x: 419, endPoint y: 35, distance: 128.2
click at [419, 35] on span "7309 S INDIAN RIVER DR, FORT PIERCE, FL 34982" at bounding box center [390, 39] width 193 height 9
click at [318, 38] on span "7309 S INDIAN RIVER DR, FORT PIERCE, FL 34982" at bounding box center [390, 39] width 193 height 9
drag, startPoint x: 291, startPoint y: 39, endPoint x: 365, endPoint y: 39, distance: 73.7
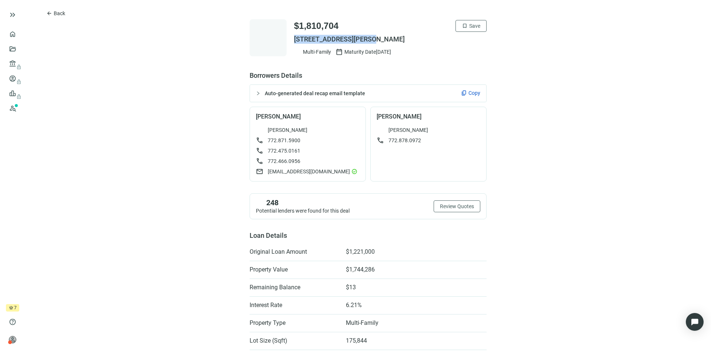
click at [365, 39] on span "7309 S INDIAN RIVER DR, FORT PIERCE, FL 34982" at bounding box center [390, 39] width 193 height 9
copy span "7309 S INDIAN RIVER DR"
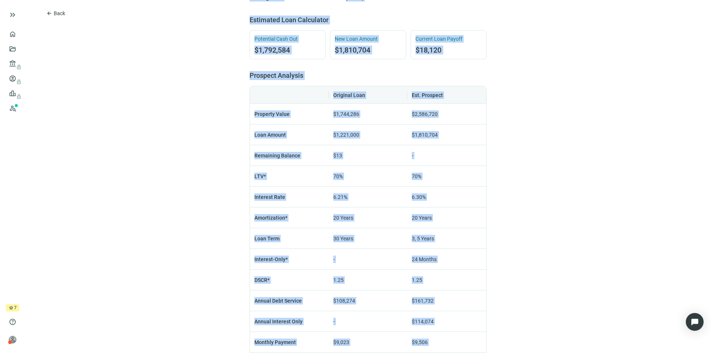
scroll to position [529, 0]
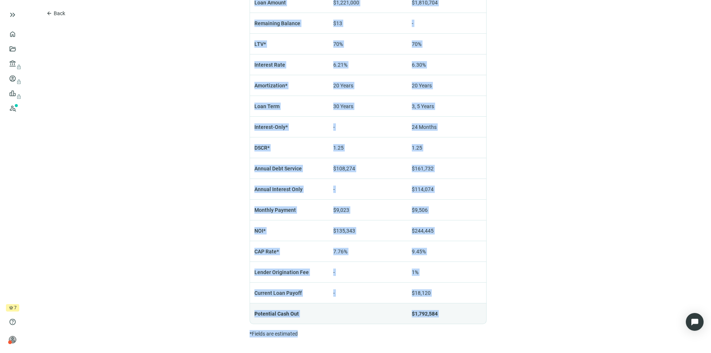
drag, startPoint x: 175, startPoint y: 17, endPoint x: 473, endPoint y: 355, distance: 450.1
click at [473, 353] on html "keyboard_double_arrow_right home Overview folder_open Deals account_balance loc…" at bounding box center [355, 176] width 711 height 353
copy div "$1,810,704 bookmark Save 7309 S INDIAN RIVER DR, FORT PIERCE, FL 34982 Multi-Fa…"
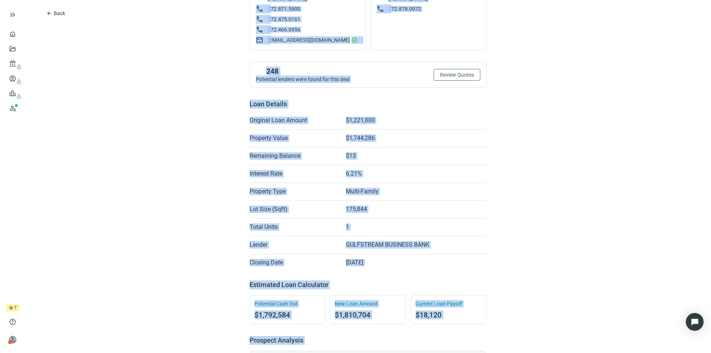
scroll to position [0, 0]
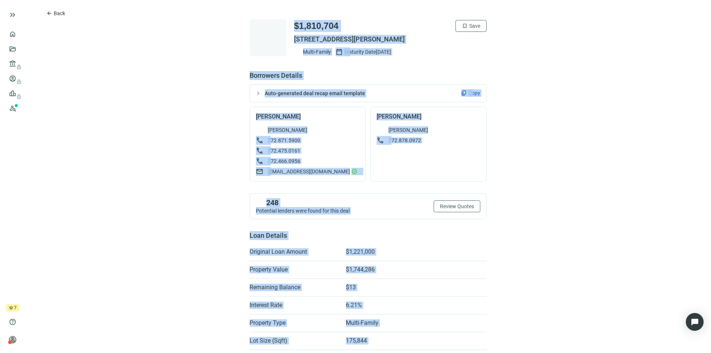
drag, startPoint x: 578, startPoint y: 103, endPoint x: 548, endPoint y: 53, distance: 57.5
click at [469, 23] on span "Save" at bounding box center [474, 26] width 11 height 6
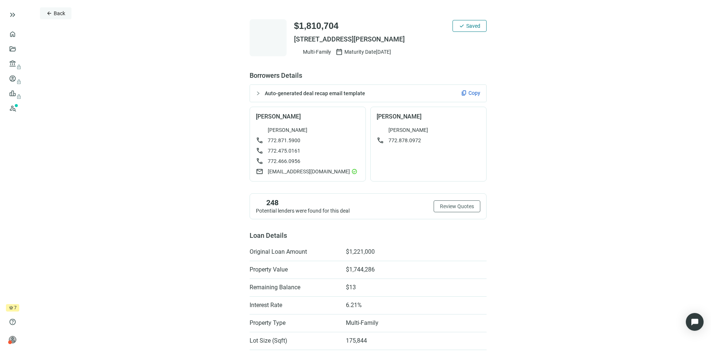
click at [56, 12] on span "Back" at bounding box center [59, 13] width 11 height 6
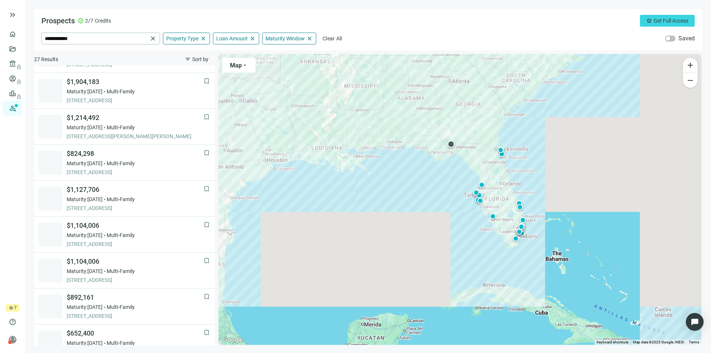
scroll to position [459, 0]
click at [127, 336] on link "2" at bounding box center [131, 335] width 11 height 11
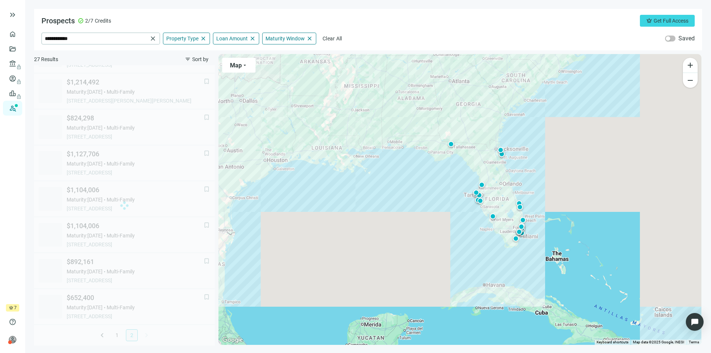
scroll to position [0, 0]
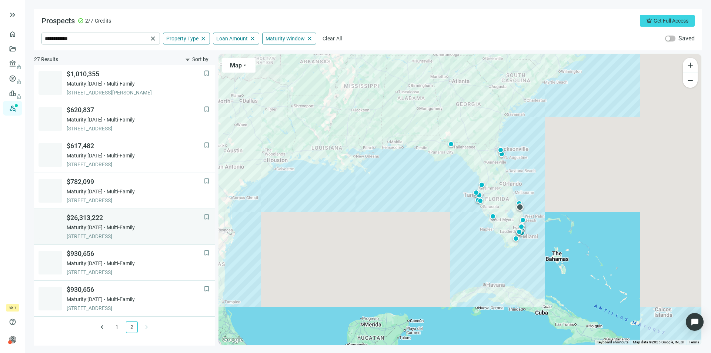
click at [135, 228] on span "Multi-Family" at bounding box center [121, 227] width 28 height 7
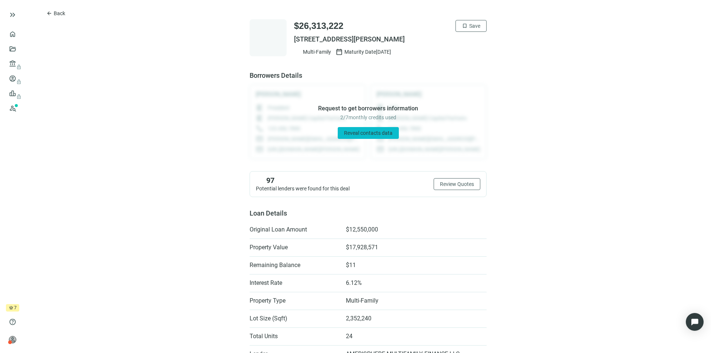
click at [379, 131] on span "Reveal contacts data" at bounding box center [368, 133] width 49 height 6
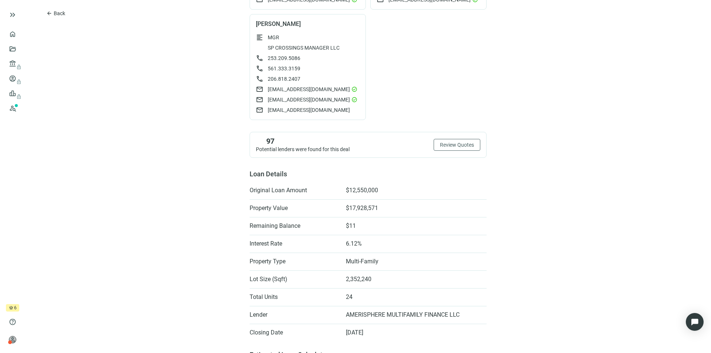
scroll to position [178, 0]
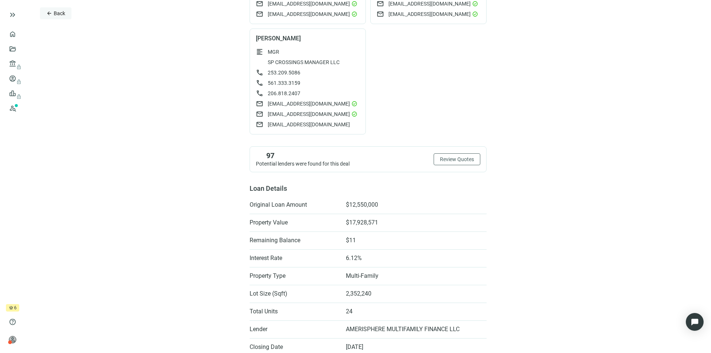
click at [53, 12] on button "arrow_back Back" at bounding box center [55, 13] width 31 height 12
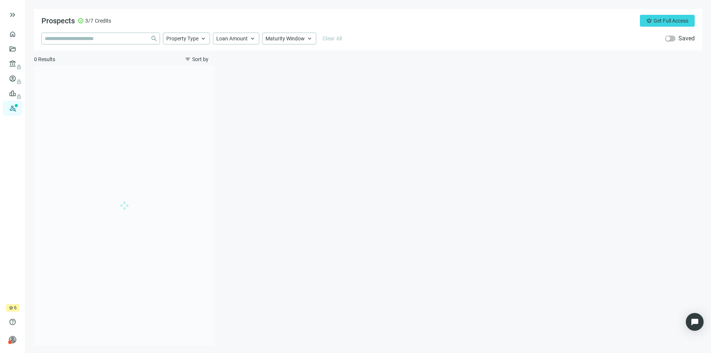
type input "**********"
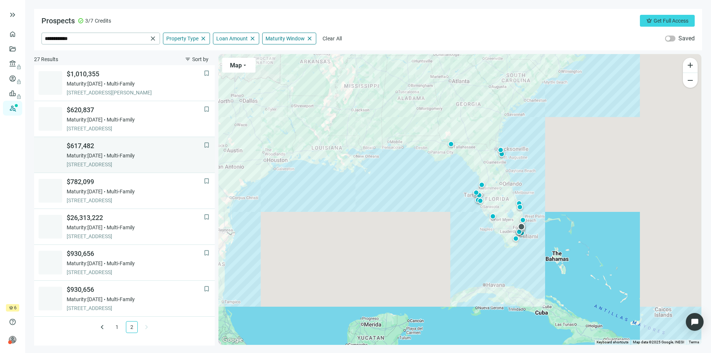
click at [143, 159] on div "$617,482 Maturity: 03.20.2026 Multi-Family 1113 SW 15TH TER # 1121, FORT LAUDER…" at bounding box center [135, 155] width 137 height 27
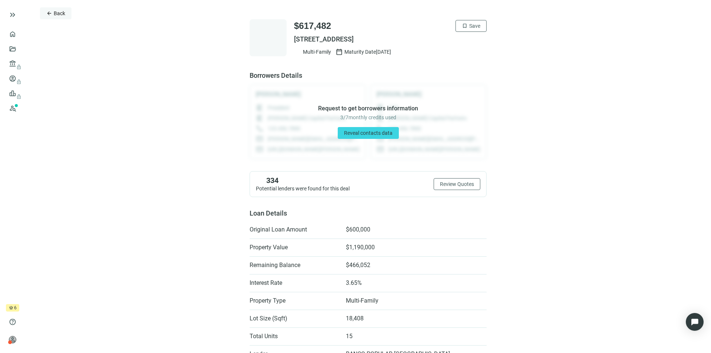
click at [54, 12] on span "Back" at bounding box center [59, 13] width 11 height 6
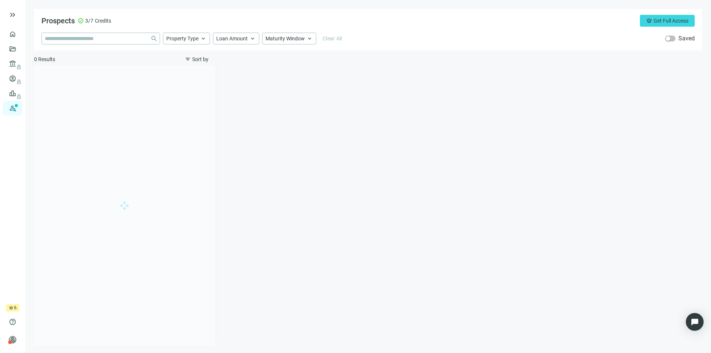
type input "**********"
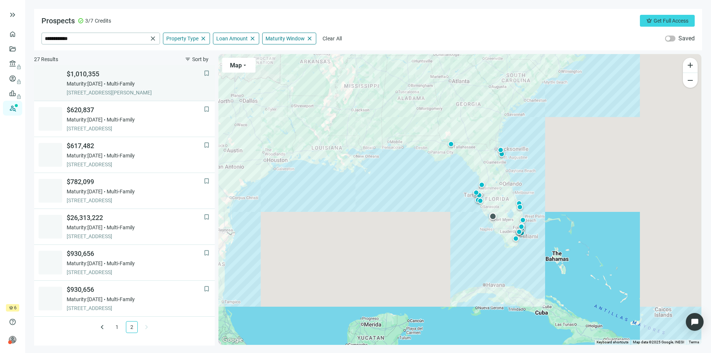
click at [150, 87] on div "Maturity: 03.16.2026 Multi-Family" at bounding box center [135, 83] width 137 height 7
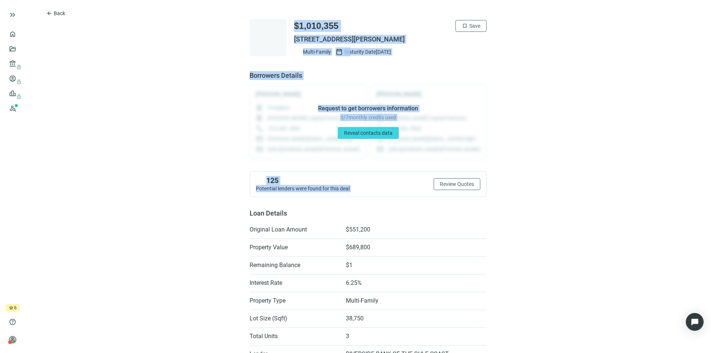
drag, startPoint x: 208, startPoint y: 15, endPoint x: 398, endPoint y: 183, distance: 253.8
click at [375, 132] on span "Reveal contacts data" at bounding box center [368, 133] width 49 height 6
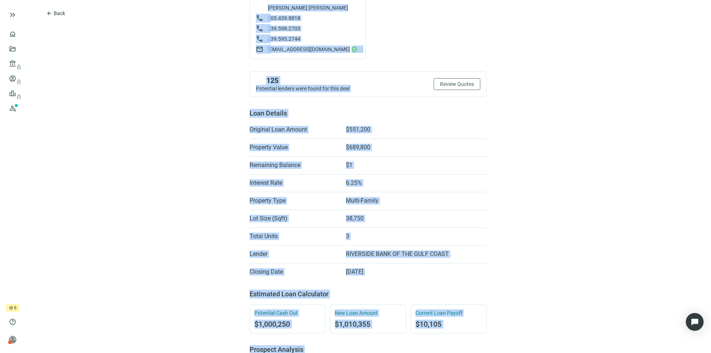
scroll to position [529, 0]
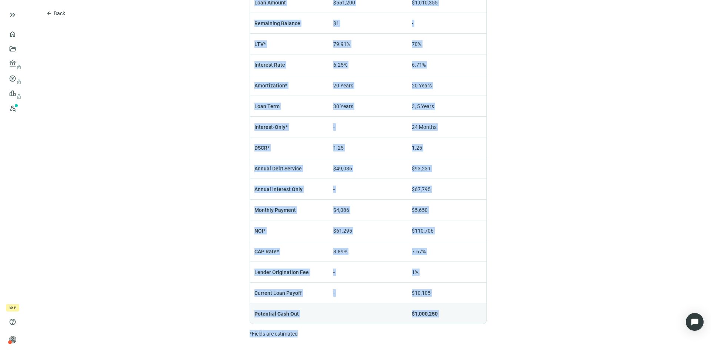
drag, startPoint x: 218, startPoint y: 13, endPoint x: 412, endPoint y: 312, distance: 356.4
click at [443, 353] on html "keyboard_double_arrow_right home Overview folder_open Deals account_balance loc…" at bounding box center [355, 176] width 711 height 353
copy div "$1,010,355 bookmark Save 3718 DESOTO AVE APT A, FORT MYERS, FL 33916 Multi-Fami…"
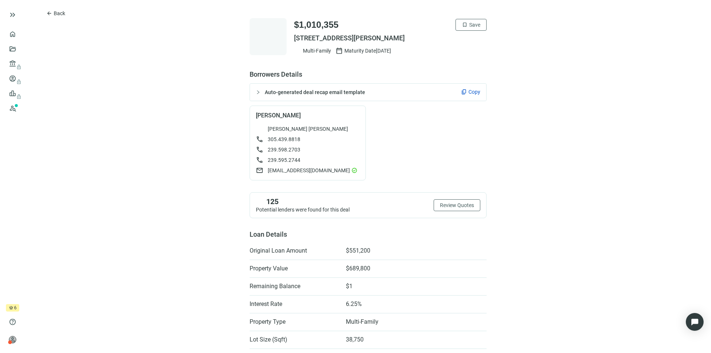
scroll to position [0, 0]
click at [328, 169] on span "mitchmacclugage@gmail.com" at bounding box center [309, 171] width 82 height 7
click at [464, 23] on span "bookmark" at bounding box center [465, 26] width 6 height 6
click at [50, 13] on span "arrow_back" at bounding box center [49, 13] width 6 height 6
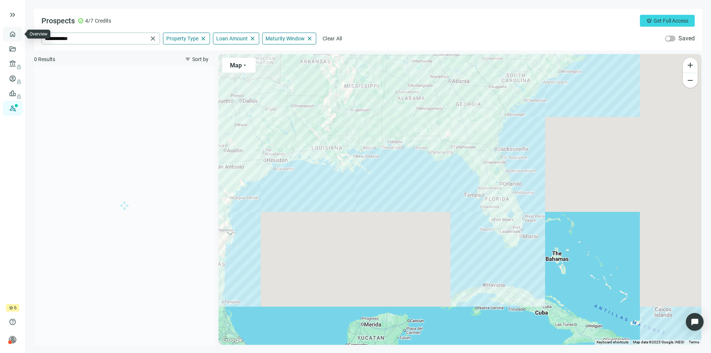
click at [19, 35] on link "Overview" at bounding box center [30, 34] width 22 height 6
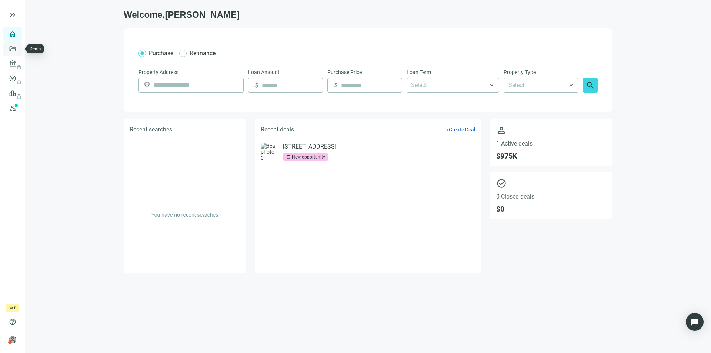
click at [19, 49] on link "Deals" at bounding box center [25, 49] width 13 height 6
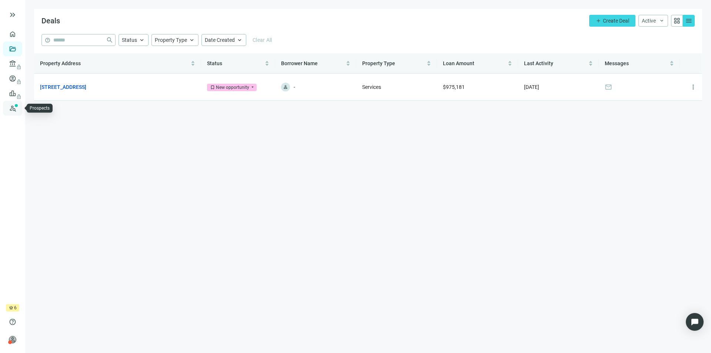
click at [19, 110] on link "Prospects New" at bounding box center [31, 108] width 24 height 15
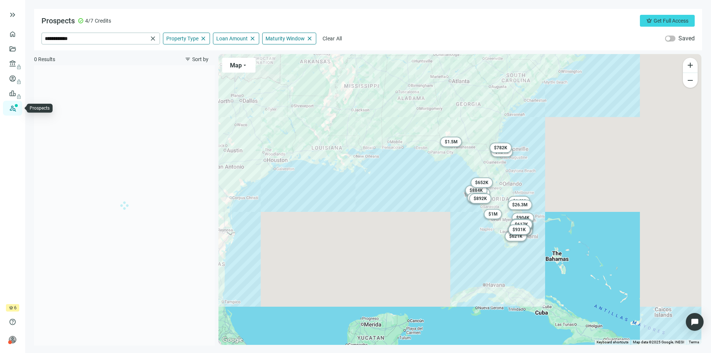
drag, startPoint x: 10, startPoint y: 110, endPoint x: 112, endPoint y: 79, distance: 107.0
click at [112, 79] on div at bounding box center [124, 205] width 181 height 280
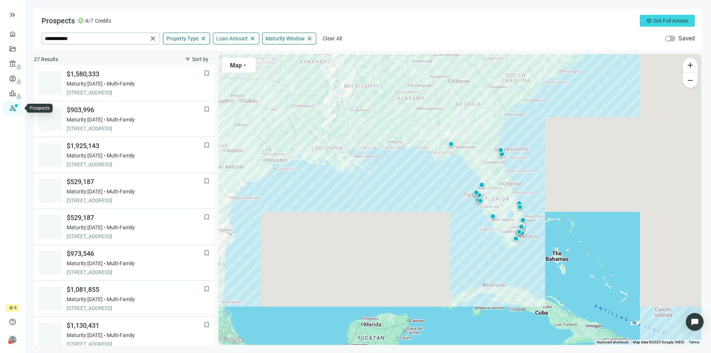
click at [19, 107] on link "Prospects New" at bounding box center [31, 108] width 24 height 15
click at [19, 49] on link "Deals" at bounding box center [25, 49] width 13 height 6
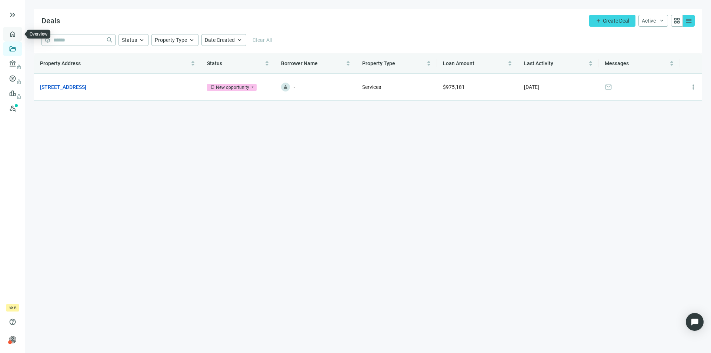
click at [19, 32] on link "Overview" at bounding box center [30, 34] width 22 height 6
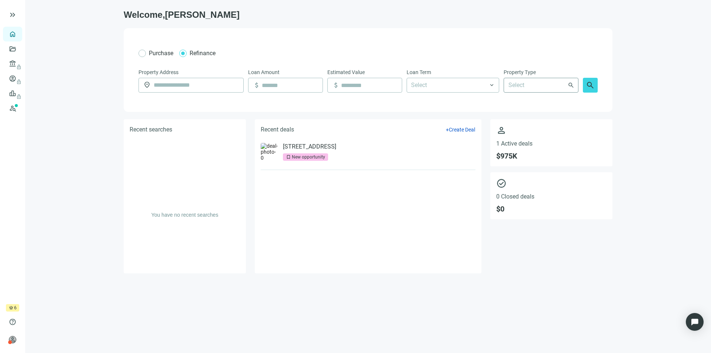
click at [547, 86] on input "search" at bounding box center [538, 85] width 59 height 14
click at [93, 153] on main "Welcome, Darren Purchase Refinance Property Address location_on Loan Amount att…" at bounding box center [368, 176] width 686 height 353
click at [14, 340] on span "person" at bounding box center [12, 339] width 7 height 7
click at [169, 86] on input "text" at bounding box center [196, 85] width 85 height 14
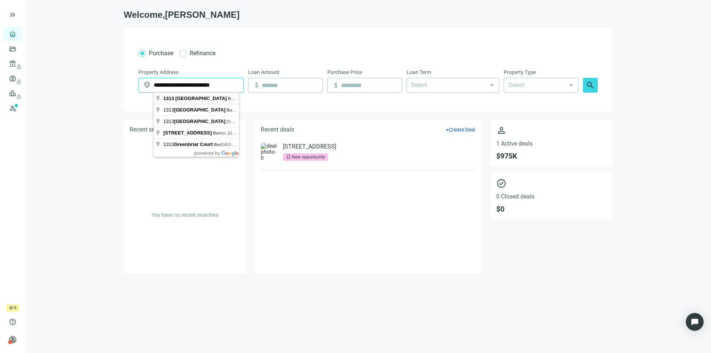
type input "**********"
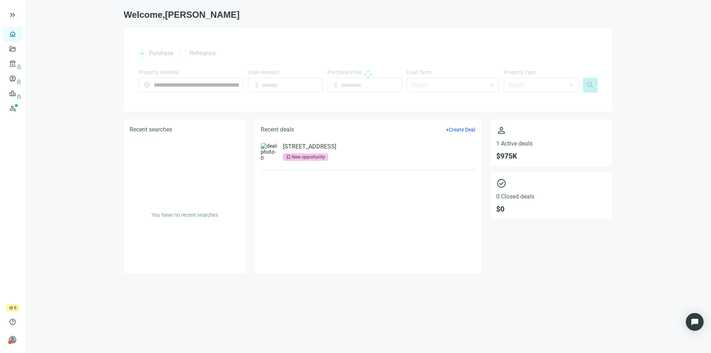
type input "*******"
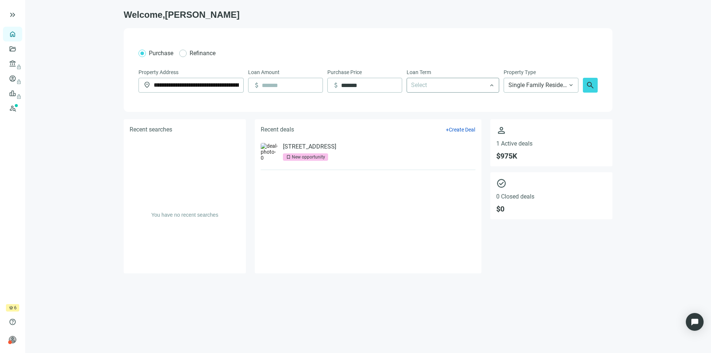
click at [452, 89] on div at bounding box center [449, 85] width 82 height 13
click at [429, 159] on div "10 Years" at bounding box center [453, 156] width 84 height 9
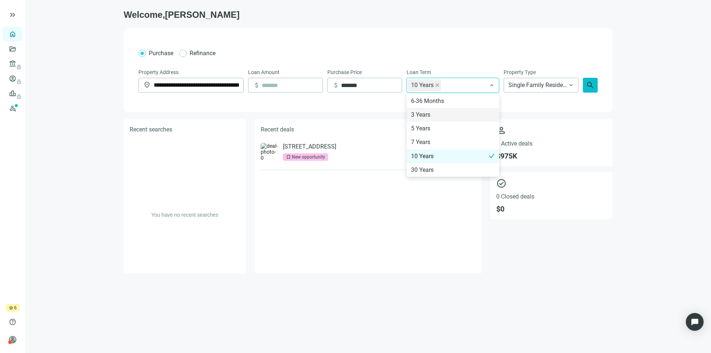
click at [592, 83] on span "search" at bounding box center [590, 85] width 9 height 9
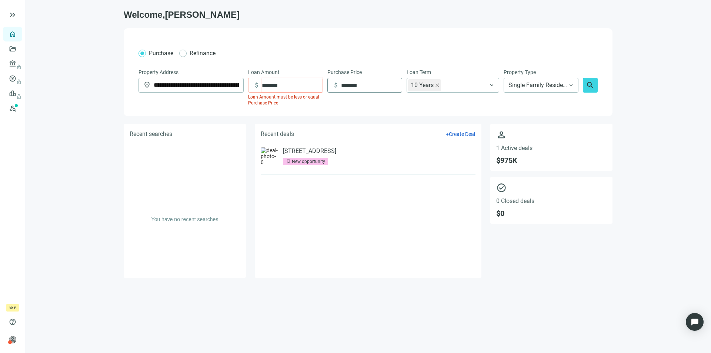
type input "*******"
click at [365, 87] on input "*******" at bounding box center [371, 85] width 61 height 14
type input "*******"
click at [590, 84] on span "search" at bounding box center [590, 85] width 9 height 9
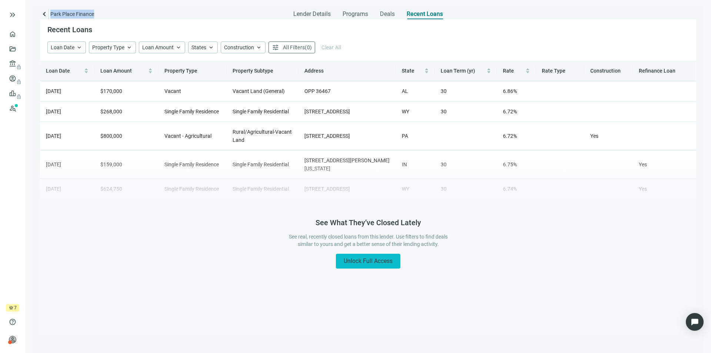
click at [375, 260] on span "Unlock Full Access" at bounding box center [368, 260] width 49 height 7
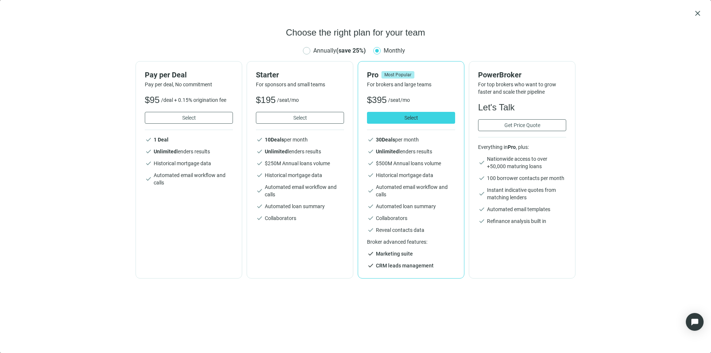
click at [95, 114] on div "Choose the right plan for your team Annually (save 25%) Monthly Pay per Deal Pa…" at bounding box center [356, 186] width 694 height 318
drag, startPoint x: 366, startPoint y: 168, endPoint x: 641, endPoint y: 103, distance: 282.2
click at [641, 103] on div "Choose the right plan for your team Annually (save 25%) Monthly Pay per Deal Pa…" at bounding box center [356, 186] width 694 height 318
click at [699, 13] on span "close" at bounding box center [698, 13] width 9 height 9
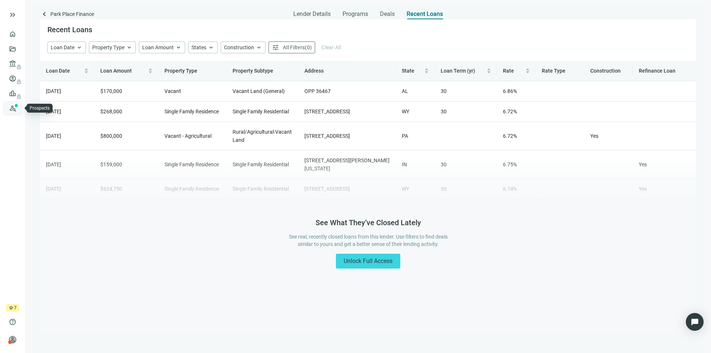
click at [19, 106] on link "Prospects New" at bounding box center [31, 108] width 24 height 15
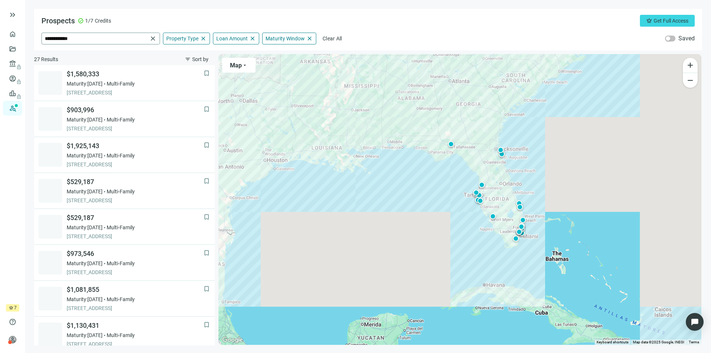
click at [154, 39] on span "close" at bounding box center [152, 38] width 7 height 7
click at [181, 38] on span "Property Type" at bounding box center [182, 38] width 32 height 7
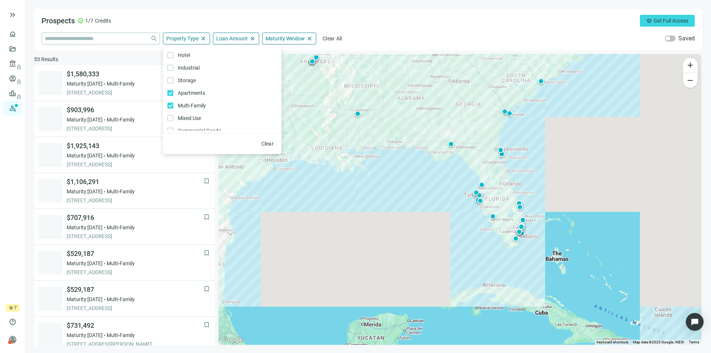
click at [166, 14] on div "Prospects check_circle 1/7 Credits crown Get Full Access close Property Type cl…" at bounding box center [368, 29] width 668 height 41
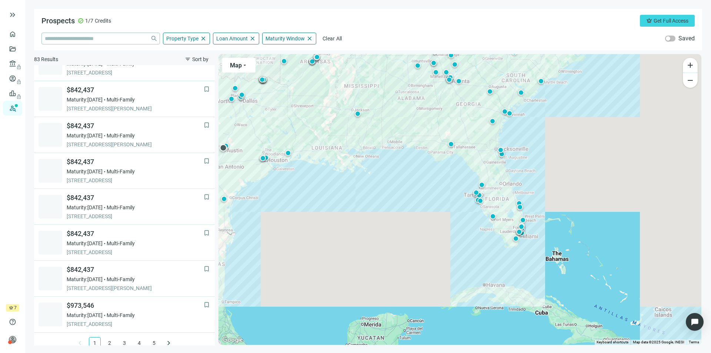
scroll to position [459, 0]
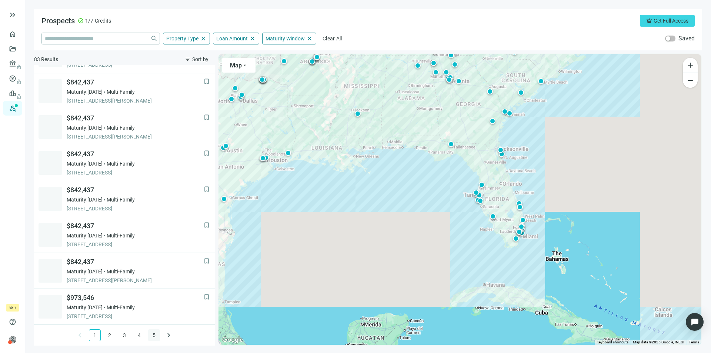
click at [153, 335] on link "5" at bounding box center [154, 335] width 11 height 11
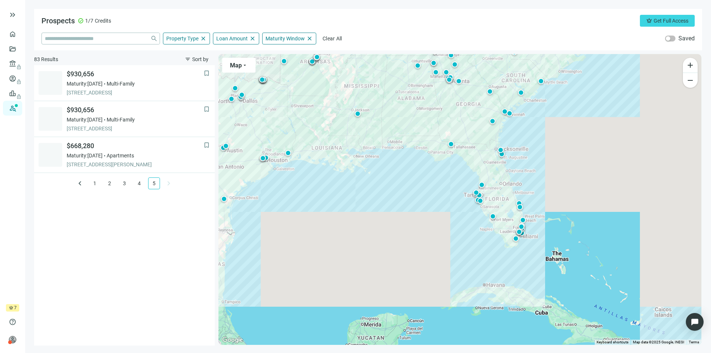
scroll to position [0, 0]
click at [284, 37] on span "Maturity Window" at bounding box center [285, 38] width 39 height 7
click at [126, 260] on div "bookmark $930,656 Maturity: [DATE] Multi-Family [STREET_ADDRESS] bookmark $930,…" at bounding box center [124, 205] width 181 height 280
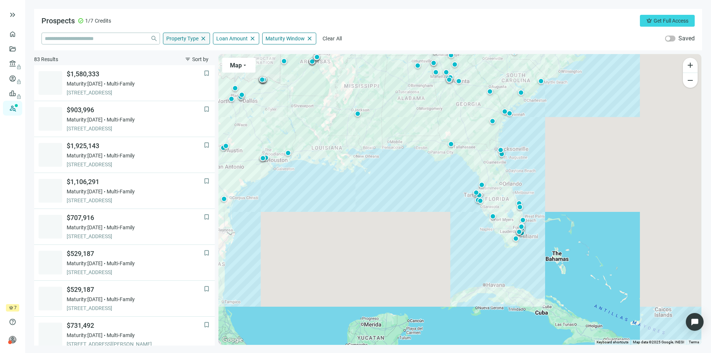
click at [176, 38] on span "Property Type" at bounding box center [182, 38] width 32 height 7
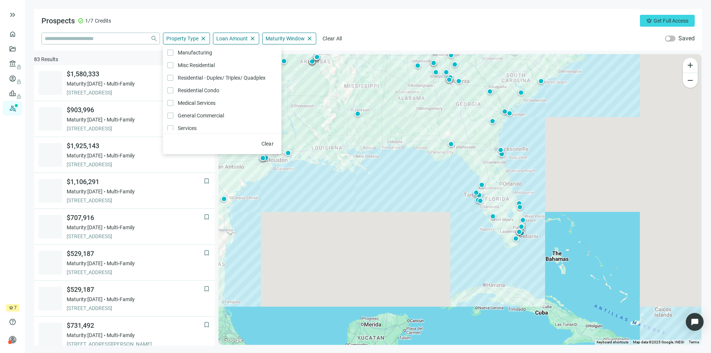
scroll to position [148, 0]
click at [190, 72] on span "Residential - Duplex/ Triplex/ Quadplex Only" at bounding box center [220, 71] width 95 height 8
click at [82, 36] on input "search" at bounding box center [96, 38] width 103 height 11
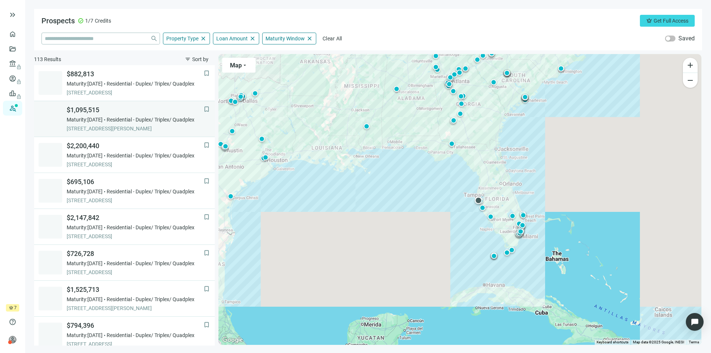
click at [131, 120] on span "Residential - Duplex/ Triplex/ Quadplex" at bounding box center [151, 119] width 88 height 7
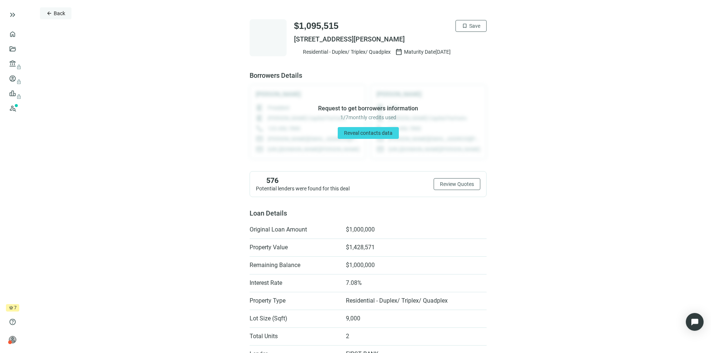
click at [56, 12] on span "Back" at bounding box center [59, 13] width 11 height 6
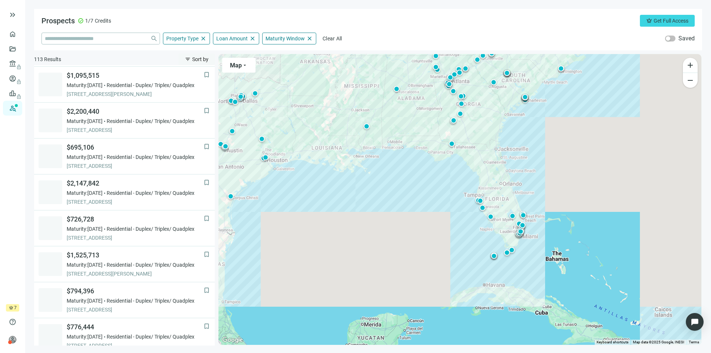
scroll to position [36, 0]
click at [123, 114] on span "$2,200,440" at bounding box center [135, 110] width 137 height 9
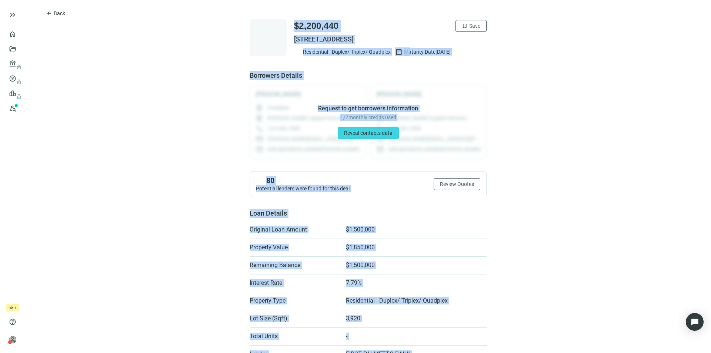
drag, startPoint x: 446, startPoint y: 317, endPoint x: 265, endPoint y: 27, distance: 342.3
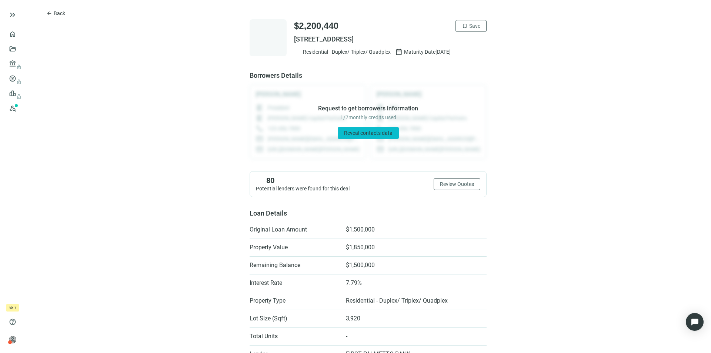
click at [383, 135] on span "Reveal contacts data" at bounding box center [368, 133] width 49 height 6
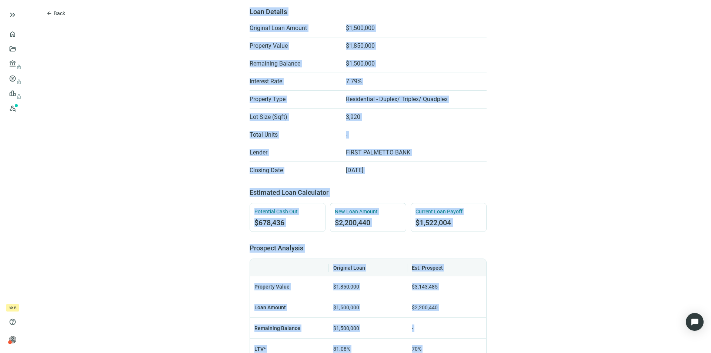
scroll to position [549, 0]
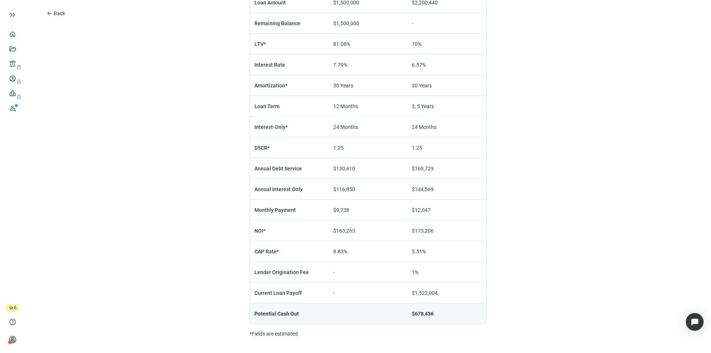
drag, startPoint x: 212, startPoint y: 18, endPoint x: 505, endPoint y: 295, distance: 403.6
copy div "$2,200,440 bookmark Save [STREET_ADDRESS] Residential - Duplex/ Triplex/ Quadpl…"
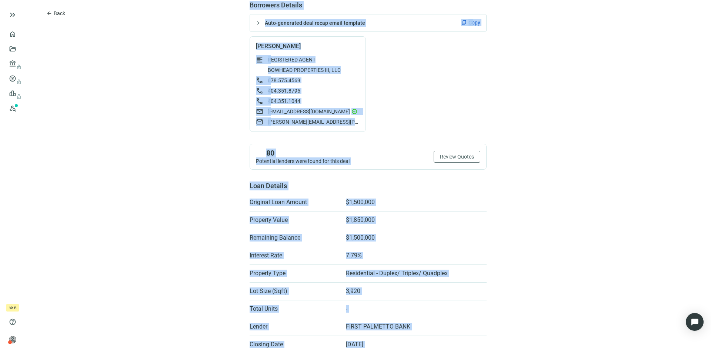
scroll to position [0, 0]
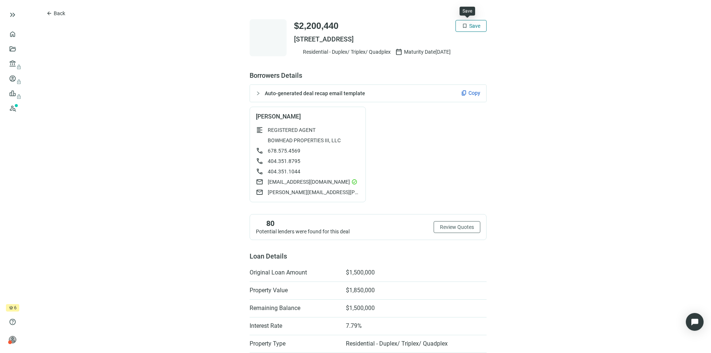
click at [473, 23] on span "Save" at bounding box center [474, 26] width 11 height 6
click at [320, 181] on span "[EMAIL_ADDRESS][DOMAIN_NAME]" at bounding box center [309, 181] width 82 height 7
